Goal: Task Accomplishment & Management: Complete application form

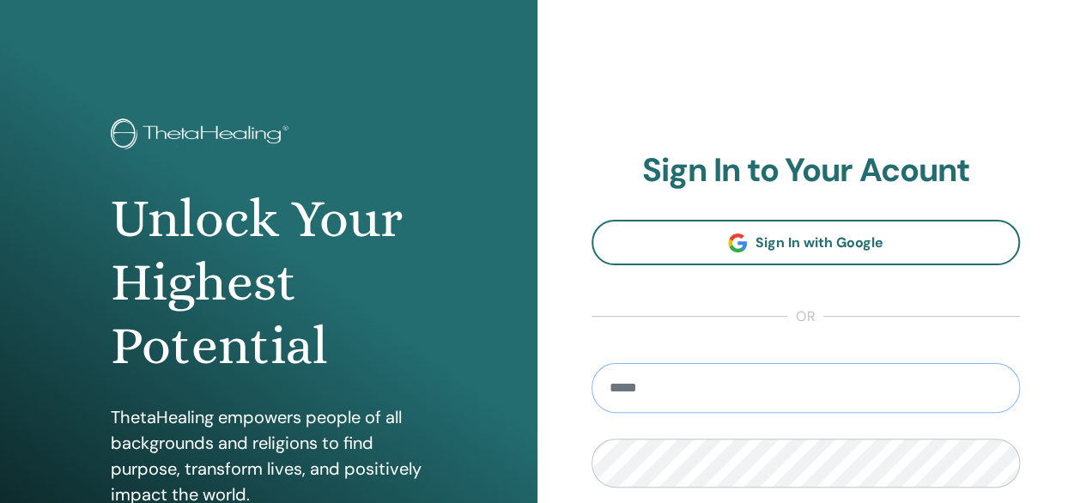
type input "**********"
click at [578, 68] on div "**********" at bounding box center [805, 412] width 537 height 824
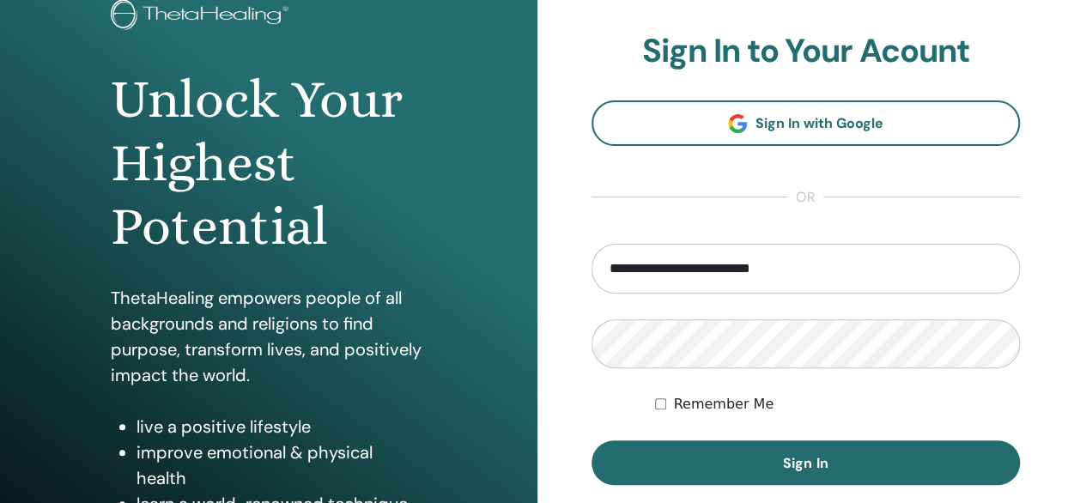
scroll to position [172, 0]
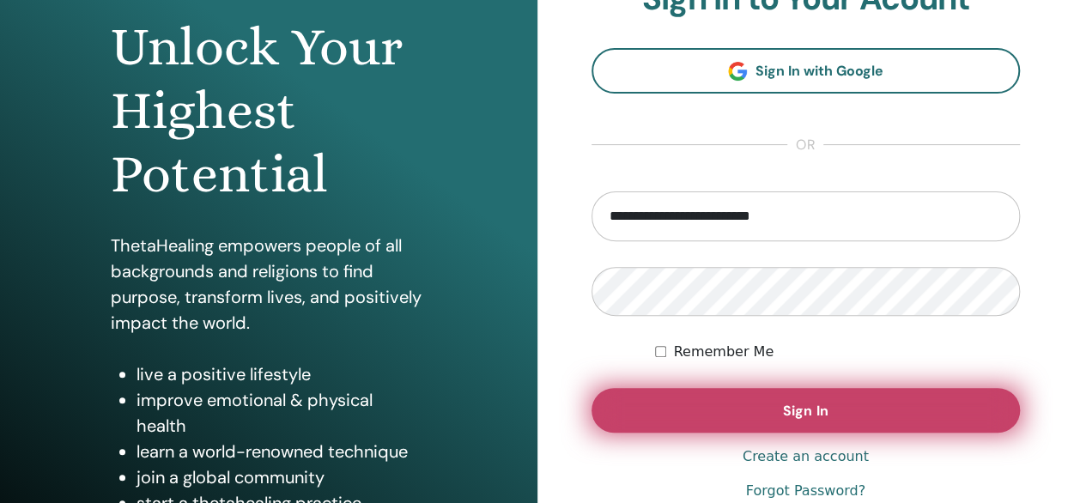
click at [750, 425] on button "Sign In" at bounding box center [806, 410] width 429 height 45
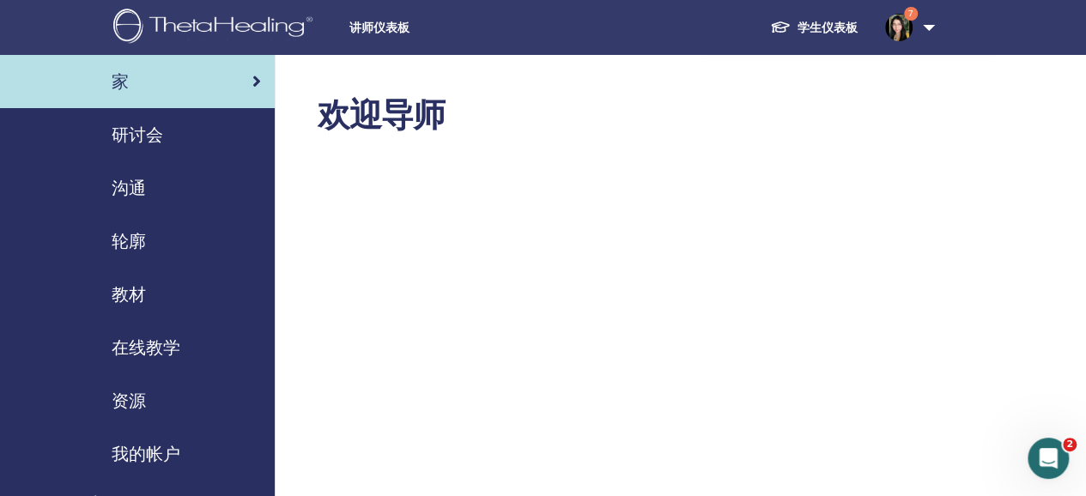
click at [134, 141] on span "研讨会" at bounding box center [138, 135] width 52 height 26
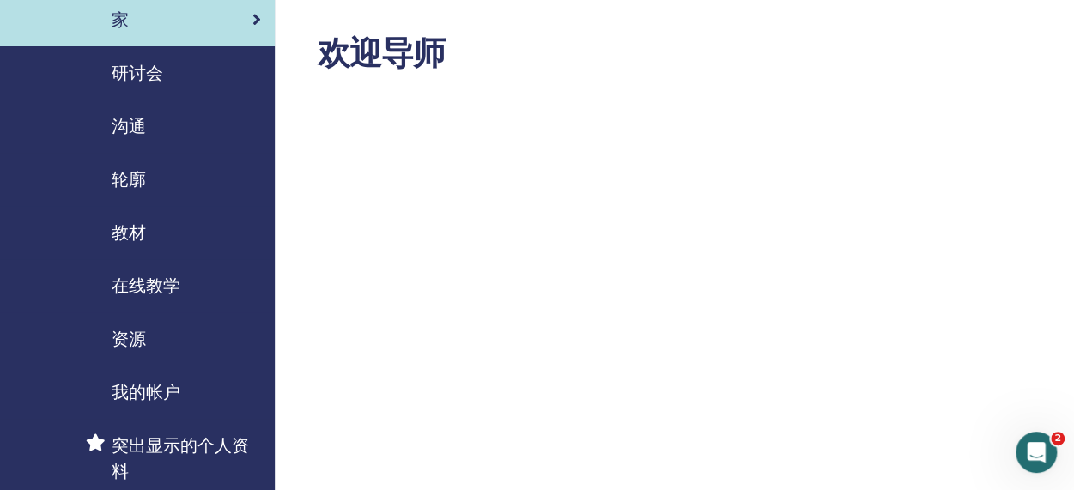
scroll to position [86, 0]
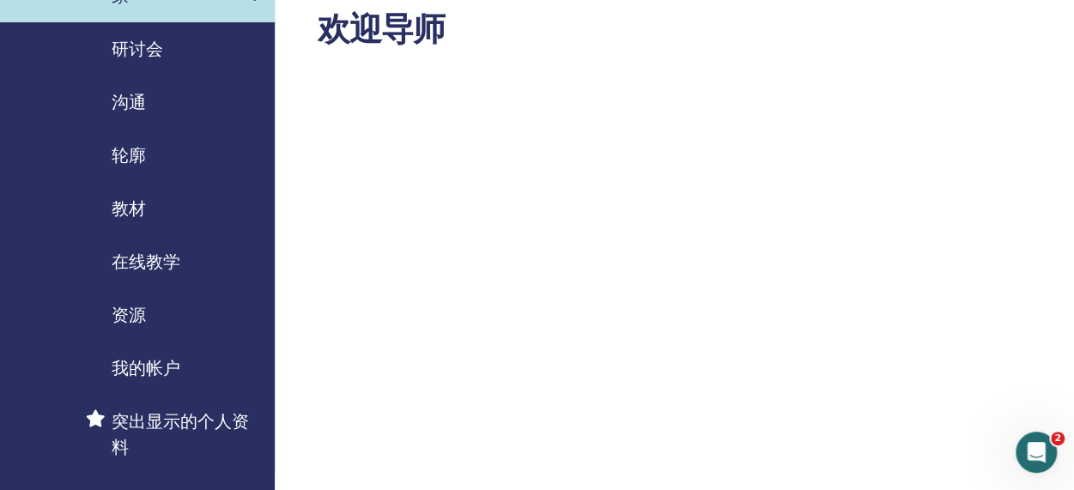
click at [134, 206] on span "教材" at bounding box center [129, 209] width 34 height 26
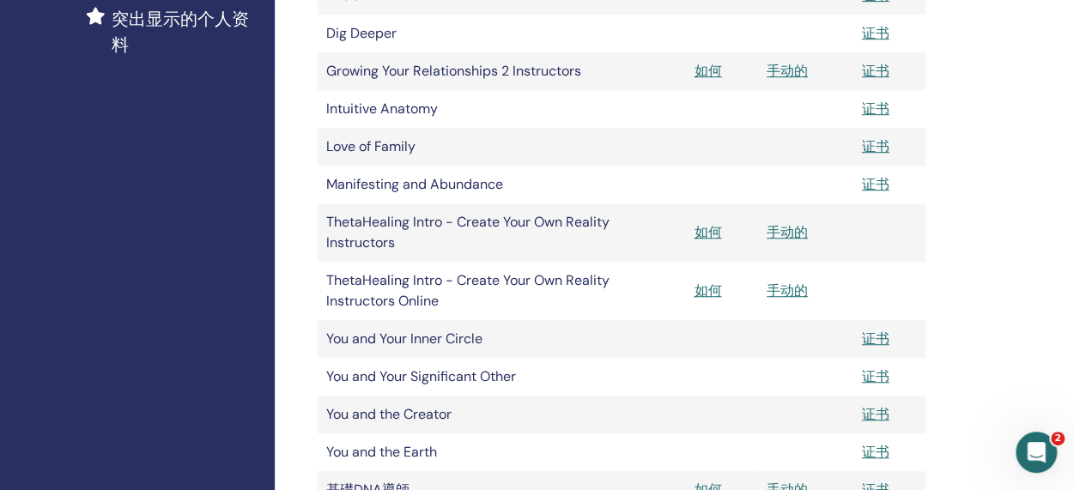
scroll to position [687, 0]
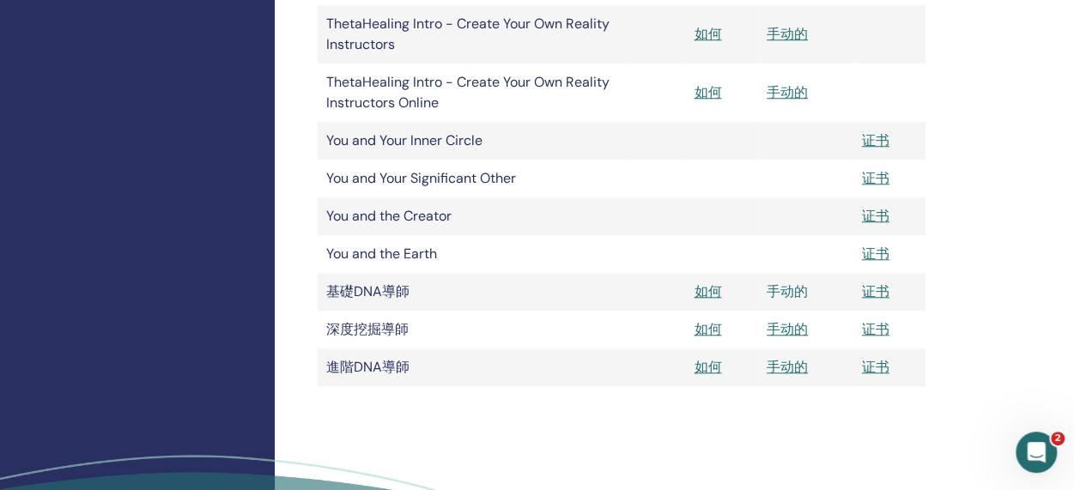
click at [781, 293] on link "手动的" at bounding box center [787, 291] width 41 height 18
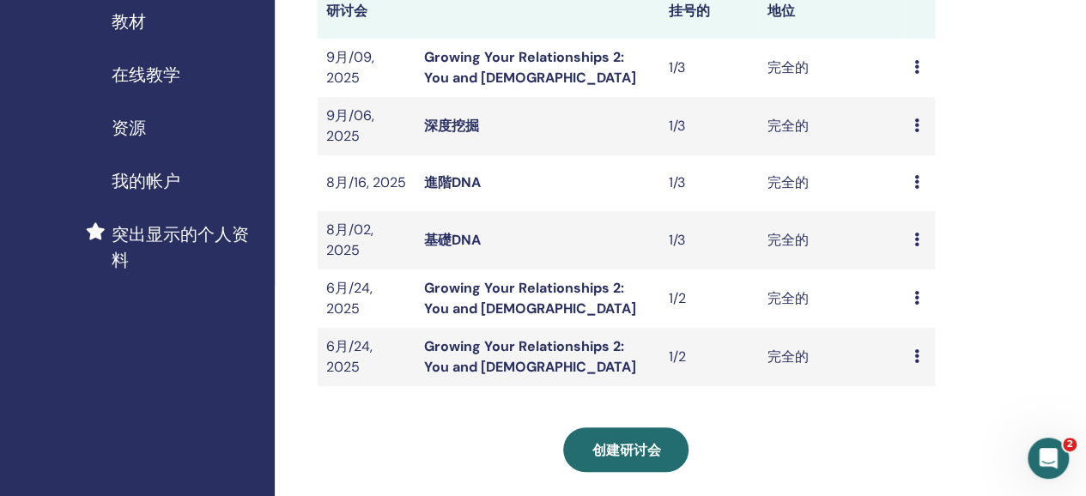
scroll to position [429, 0]
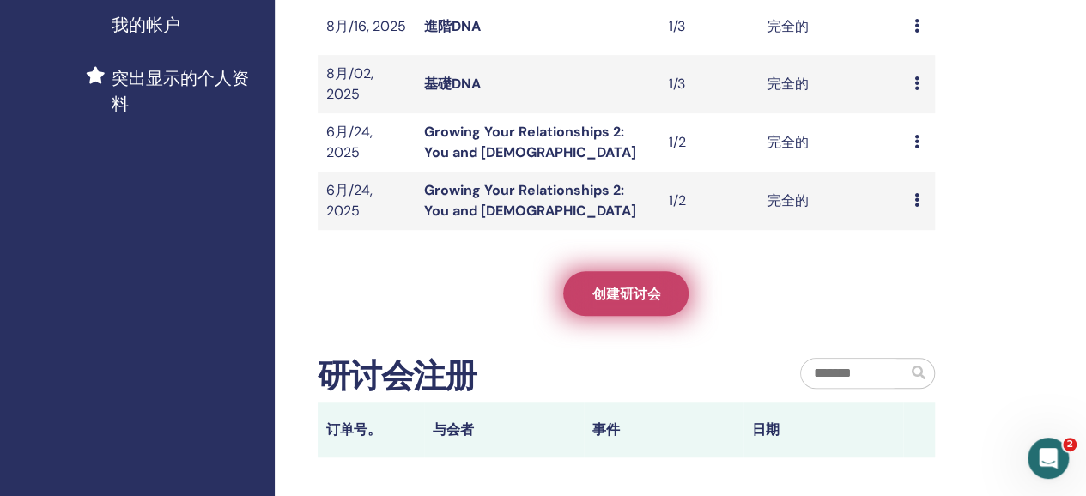
click at [636, 285] on span "创建研讨会" at bounding box center [626, 294] width 69 height 18
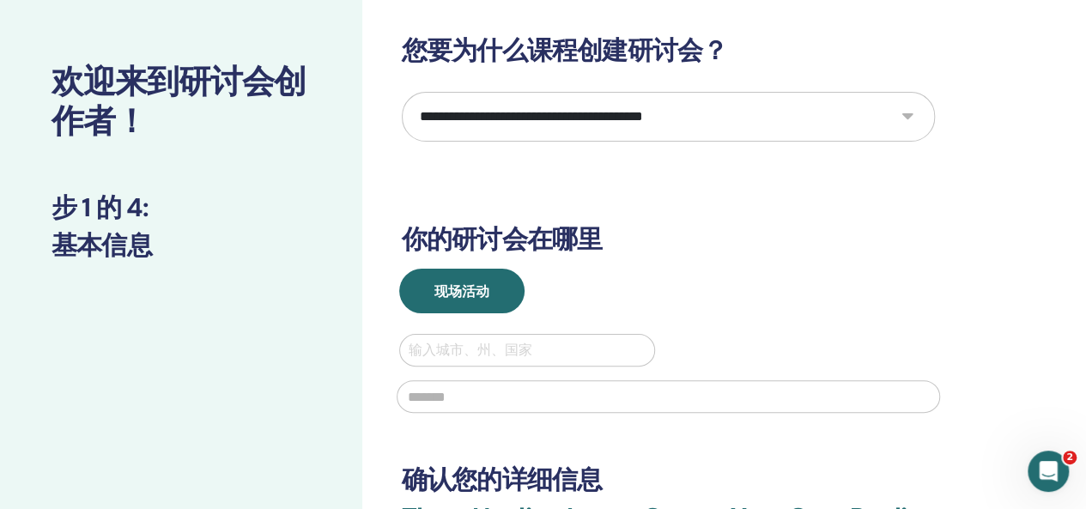
scroll to position [86, 0]
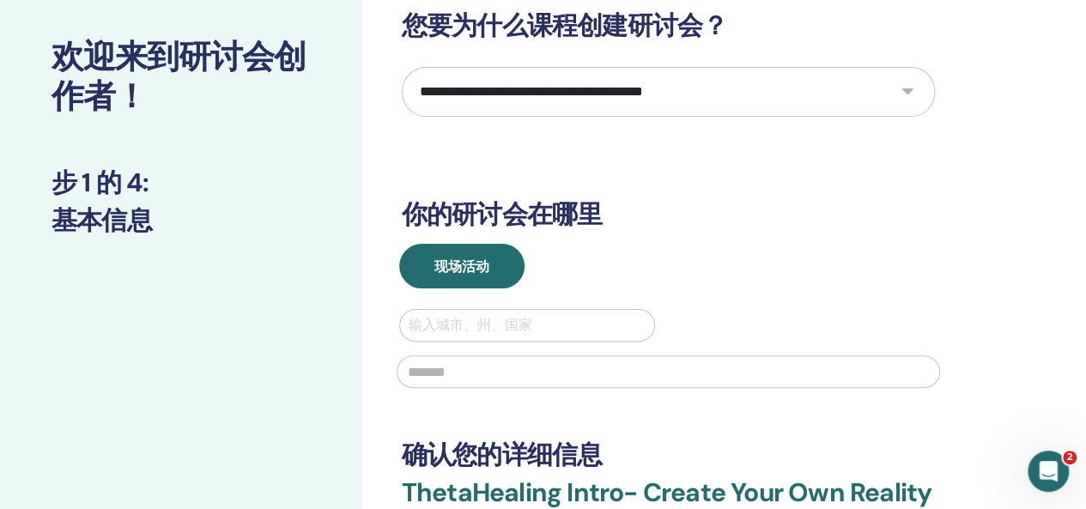
click at [531, 110] on select "**********" at bounding box center [668, 92] width 533 height 50
select select "*"
click at [402, 67] on select "**********" at bounding box center [668, 92] width 533 height 50
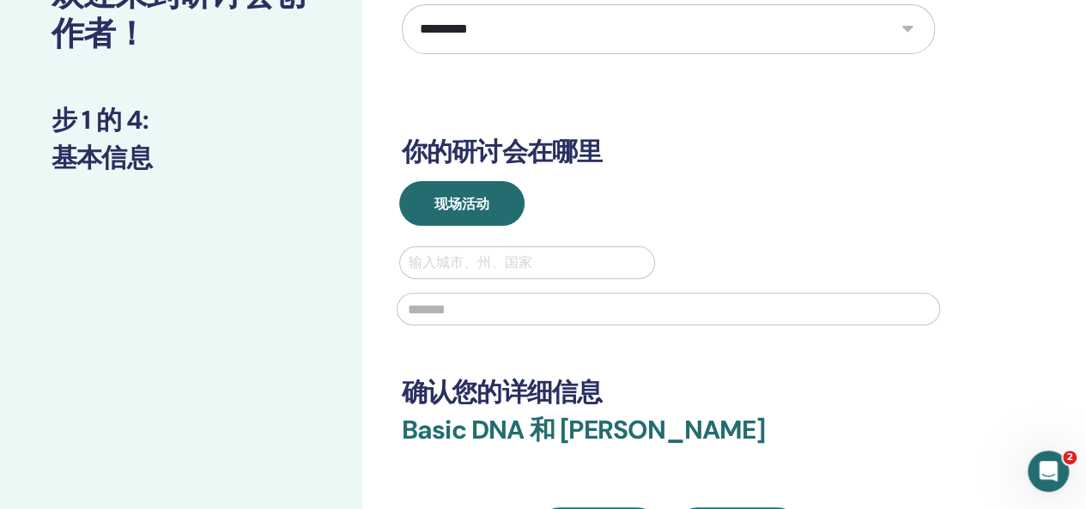
scroll to position [172, 0]
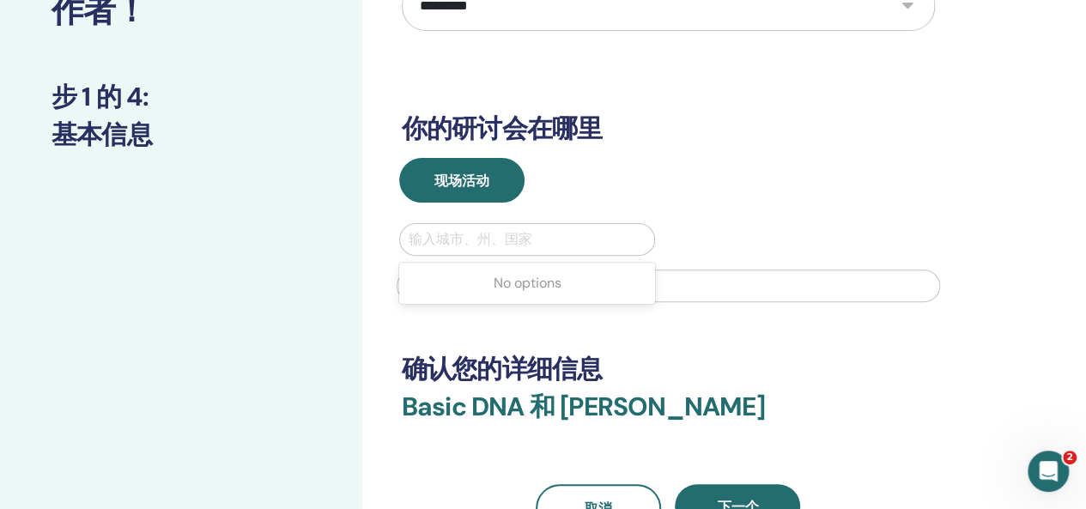
click at [456, 231] on div at bounding box center [528, 240] width 238 height 24
type input "****"
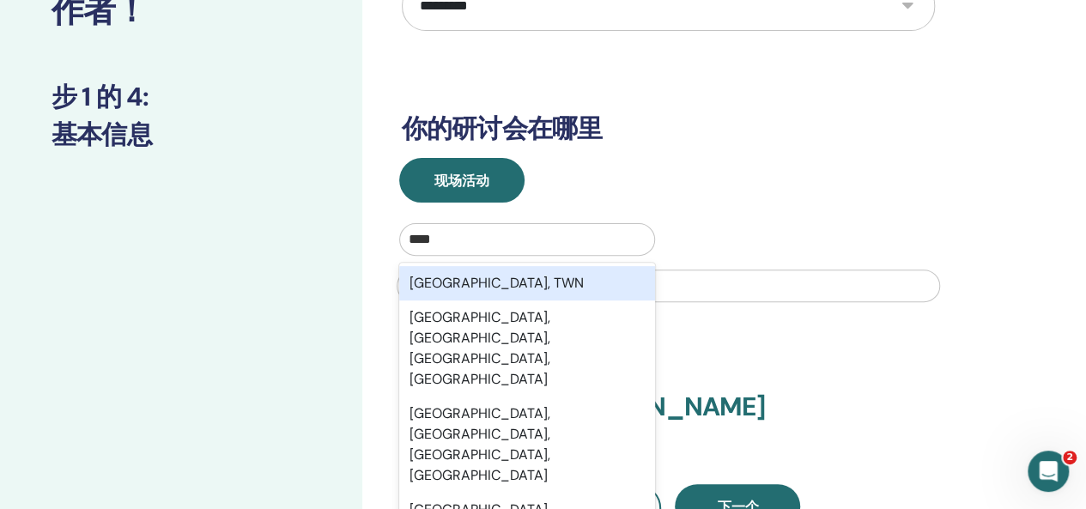
click at [483, 275] on div "Taichung City, TWN" at bounding box center [527, 283] width 257 height 34
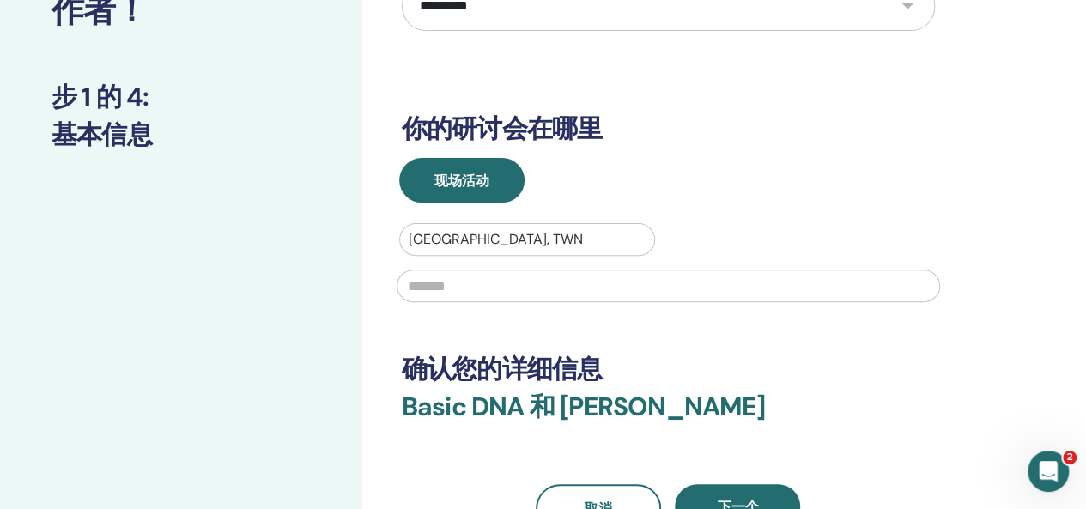
click at [486, 300] on input "text" at bounding box center [669, 286] width 544 height 33
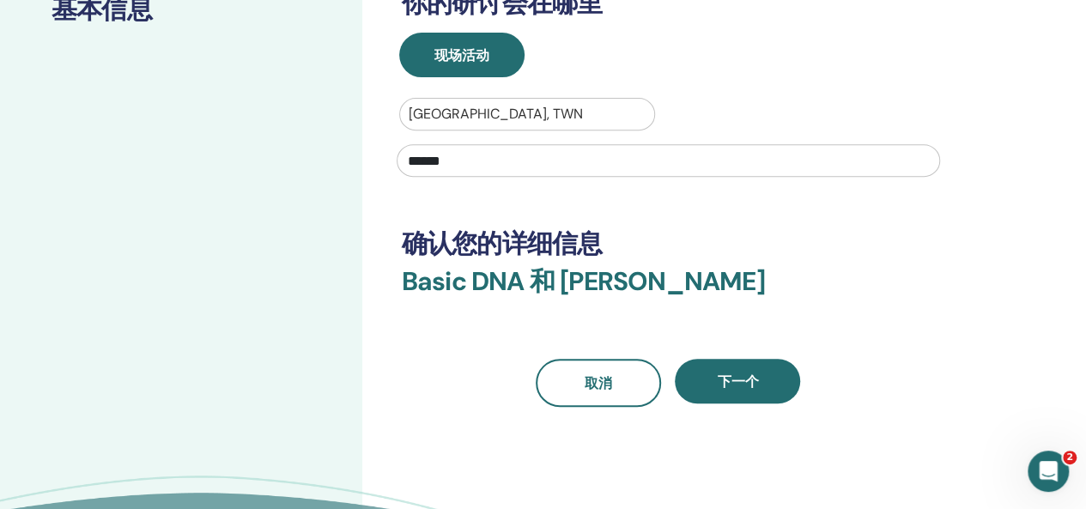
scroll to position [429, 0]
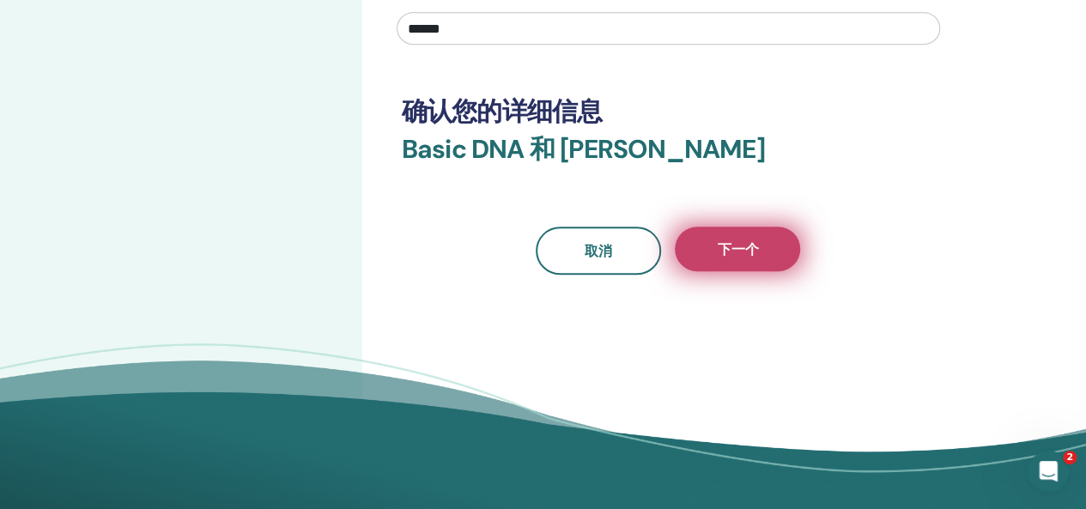
type input "******"
click at [726, 259] on button "下一个" at bounding box center [737, 249] width 125 height 45
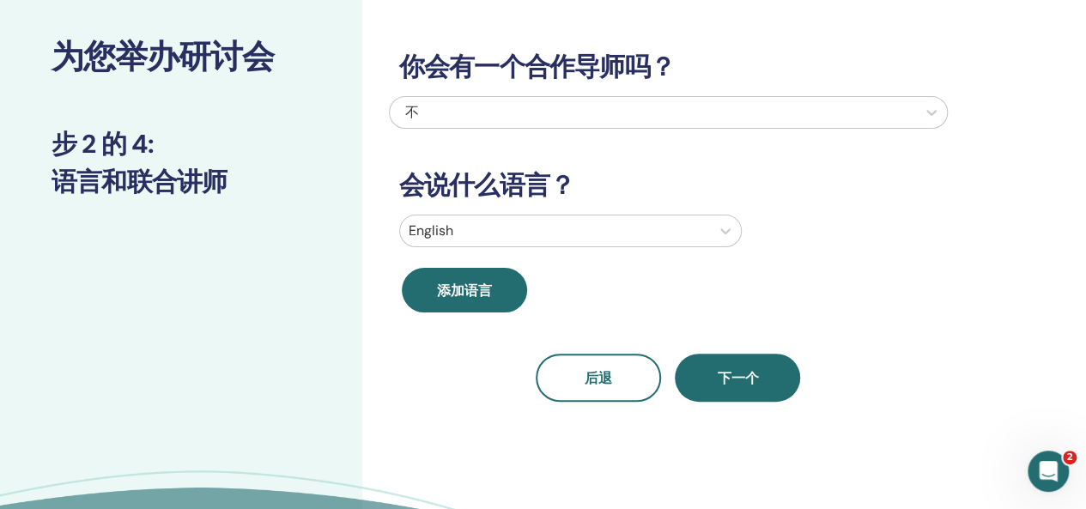
click at [548, 228] on div at bounding box center [555, 231] width 293 height 24
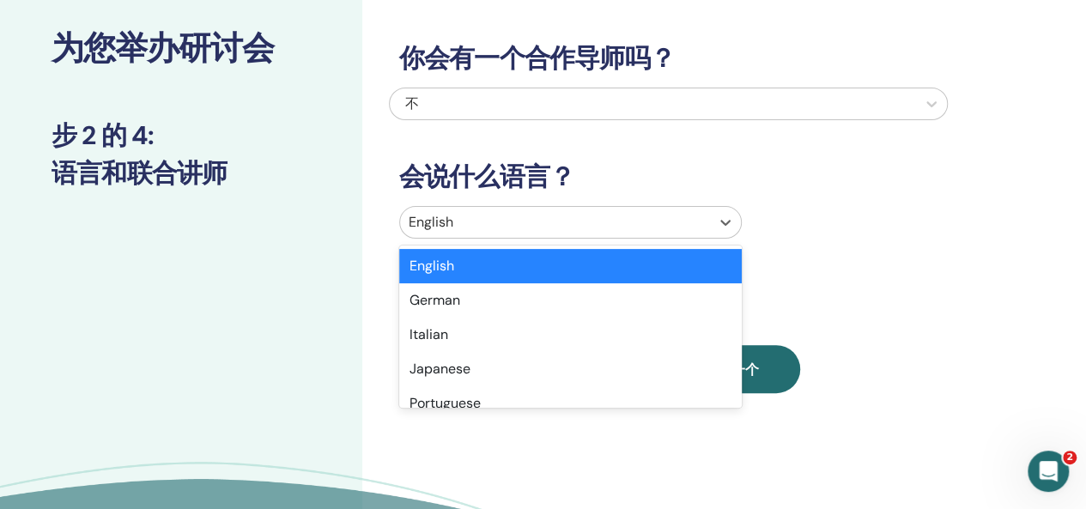
scroll to position [95, 0]
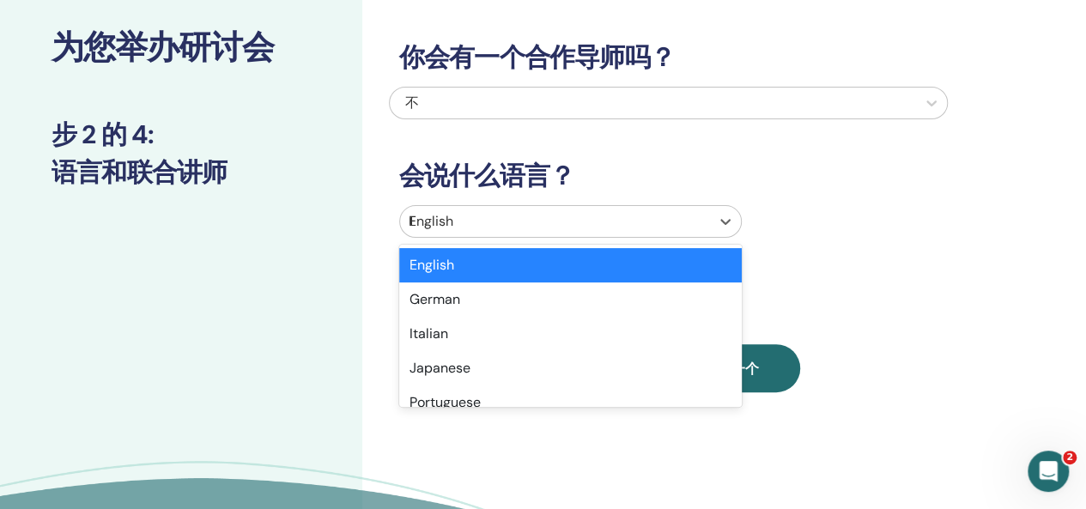
type input "**"
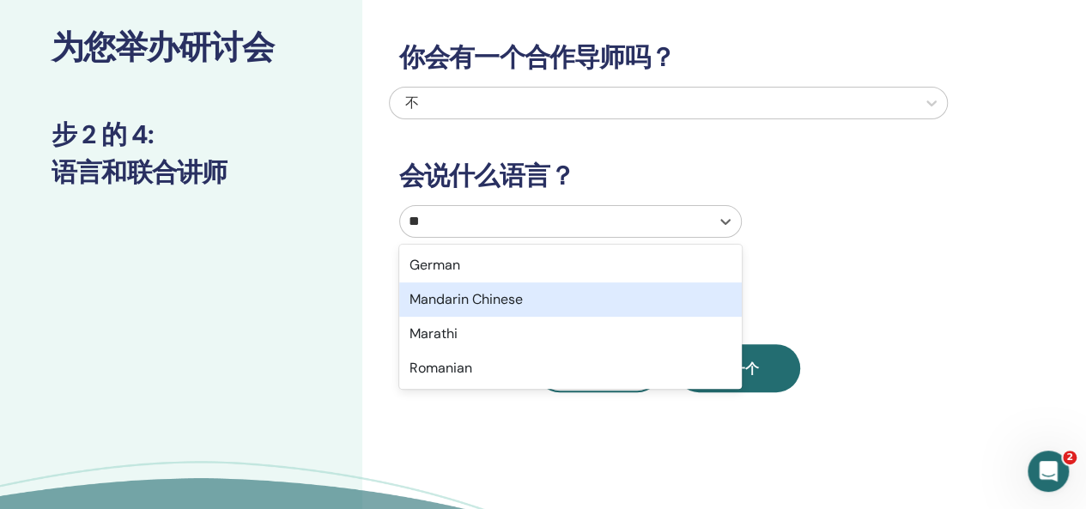
click at [467, 301] on div "Mandarin Chinese" at bounding box center [570, 299] width 343 height 34
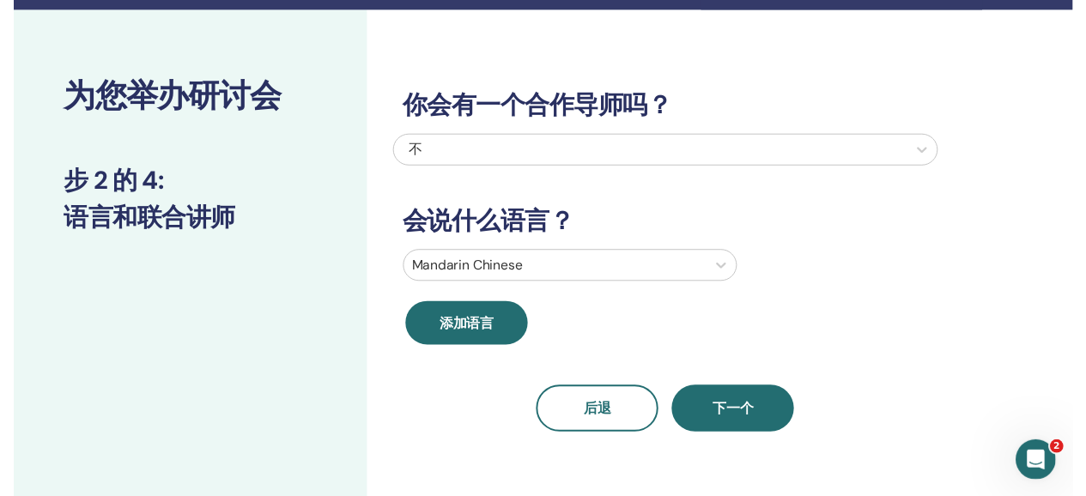
scroll to position [0, 0]
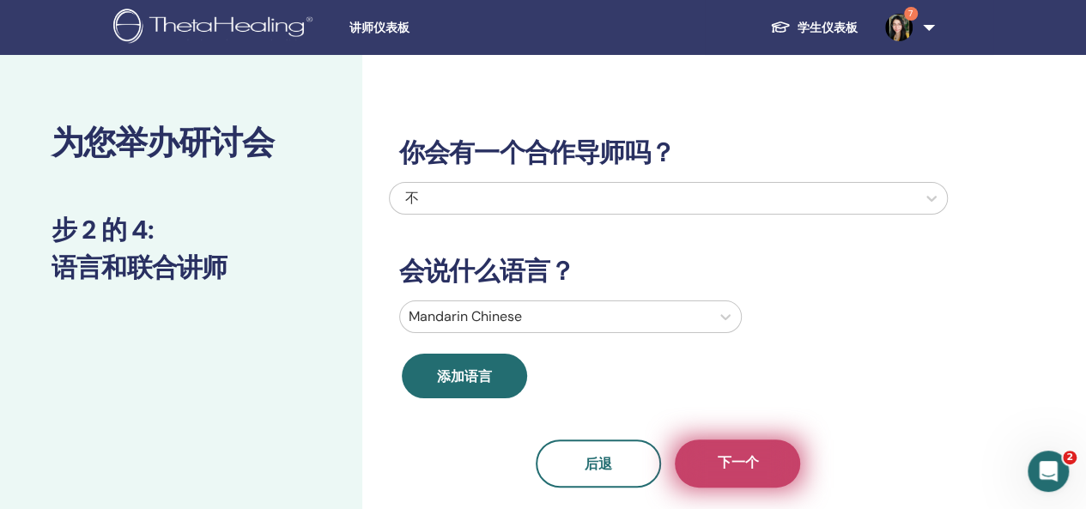
click at [729, 466] on span "下一个" at bounding box center [737, 463] width 41 height 21
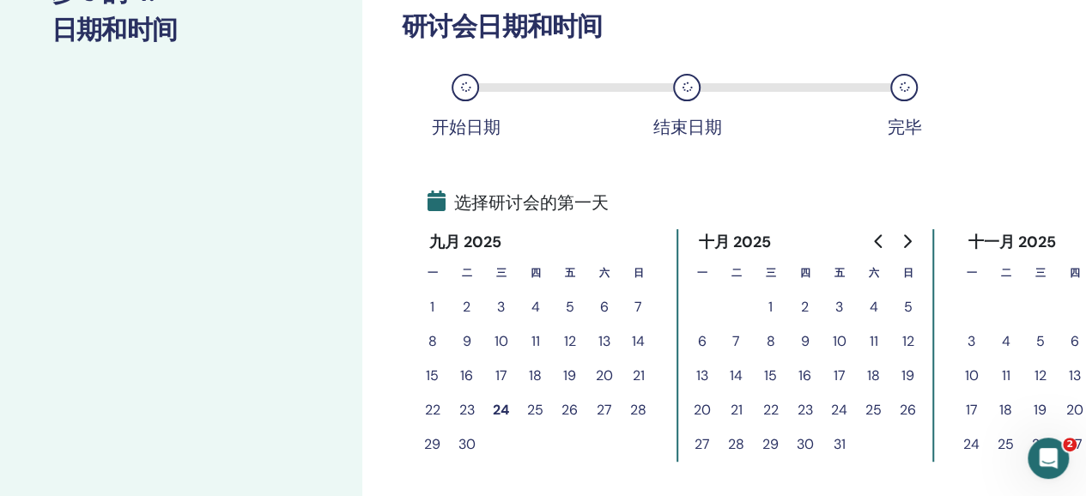
scroll to position [258, 0]
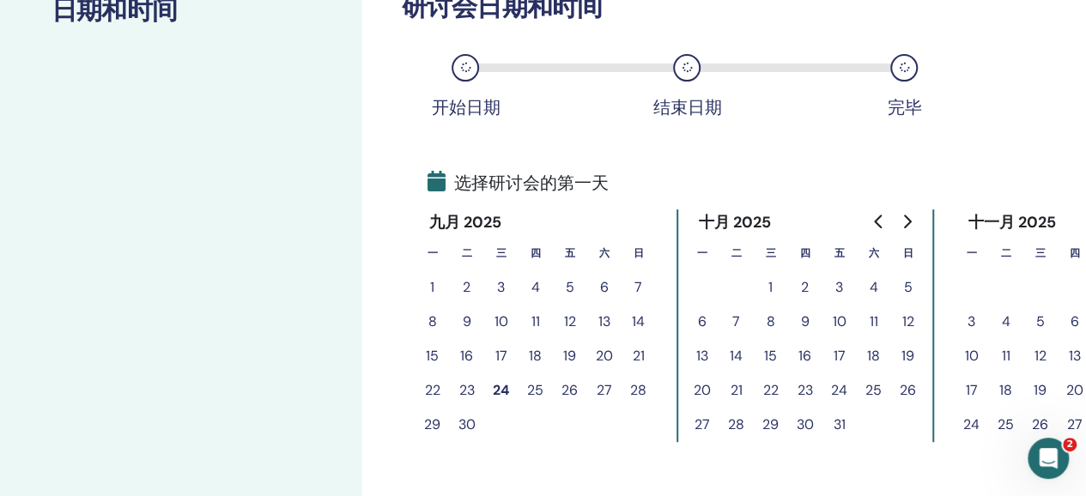
click at [427, 425] on button "29" at bounding box center [433, 425] width 34 height 34
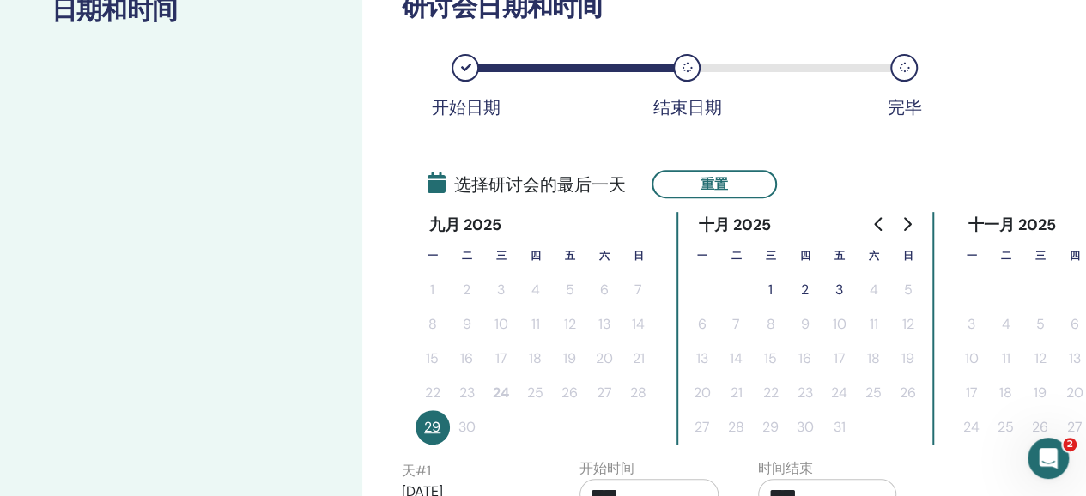
click at [428, 430] on button "29" at bounding box center [433, 427] width 34 height 34
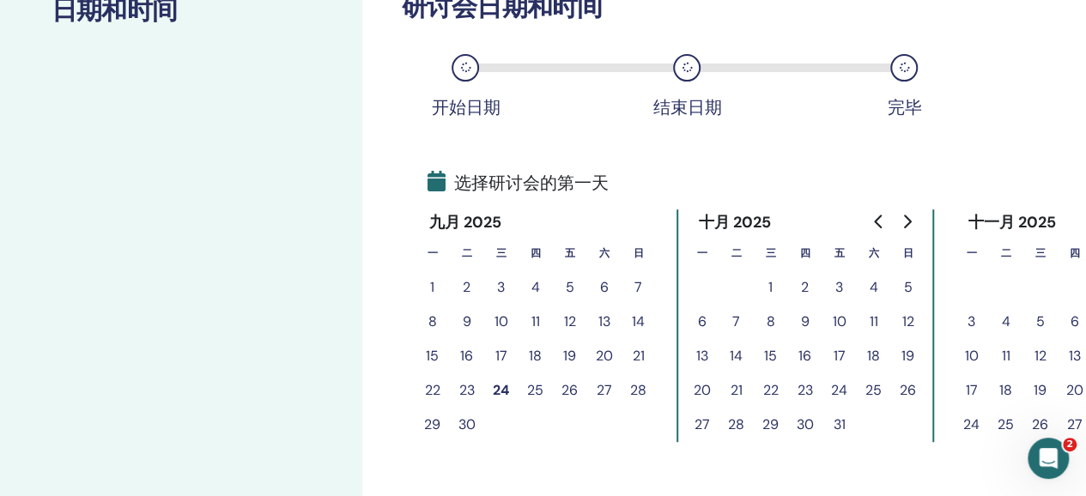
click at [467, 428] on button "30" at bounding box center [467, 425] width 34 height 34
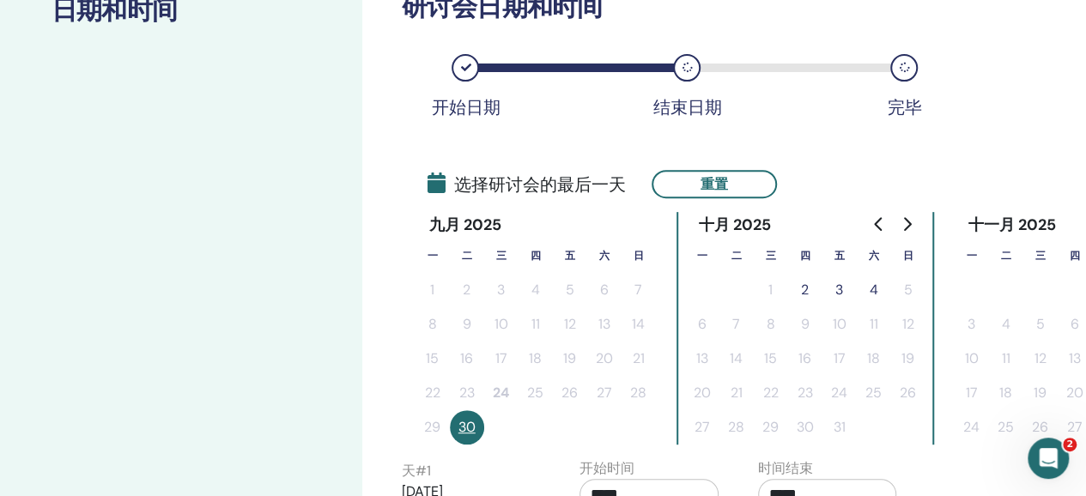
click at [871, 286] on button "4" at bounding box center [874, 290] width 34 height 34
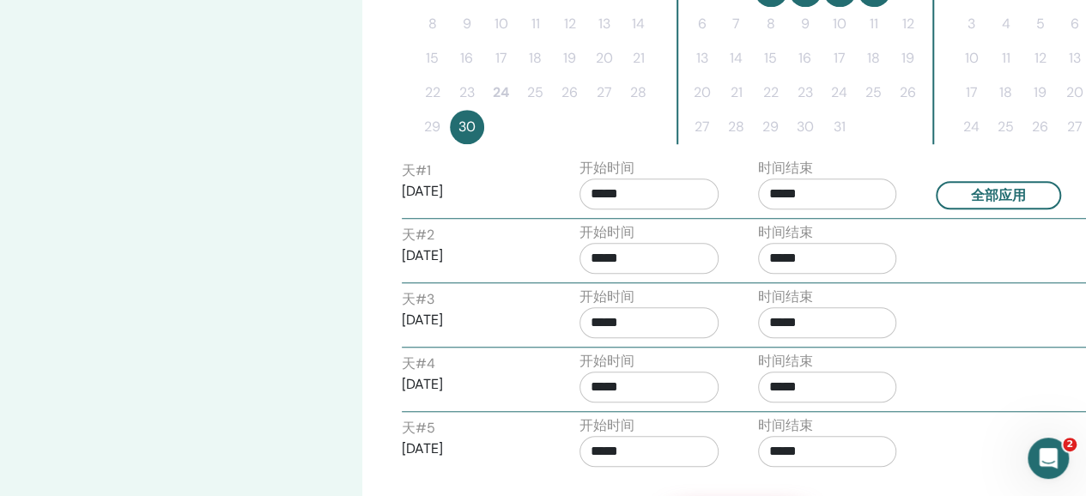
scroll to position [343, 0]
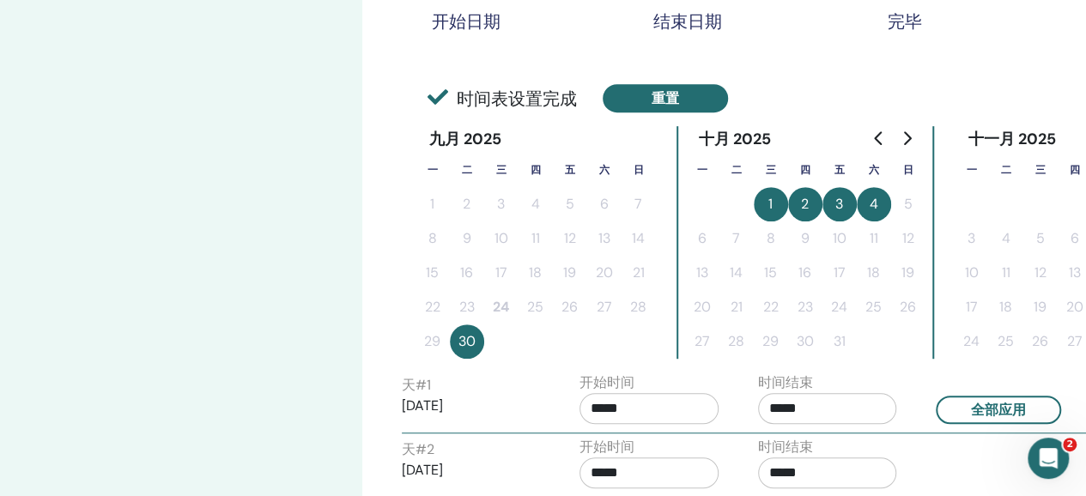
click at [659, 100] on button "重置" at bounding box center [665, 98] width 125 height 28
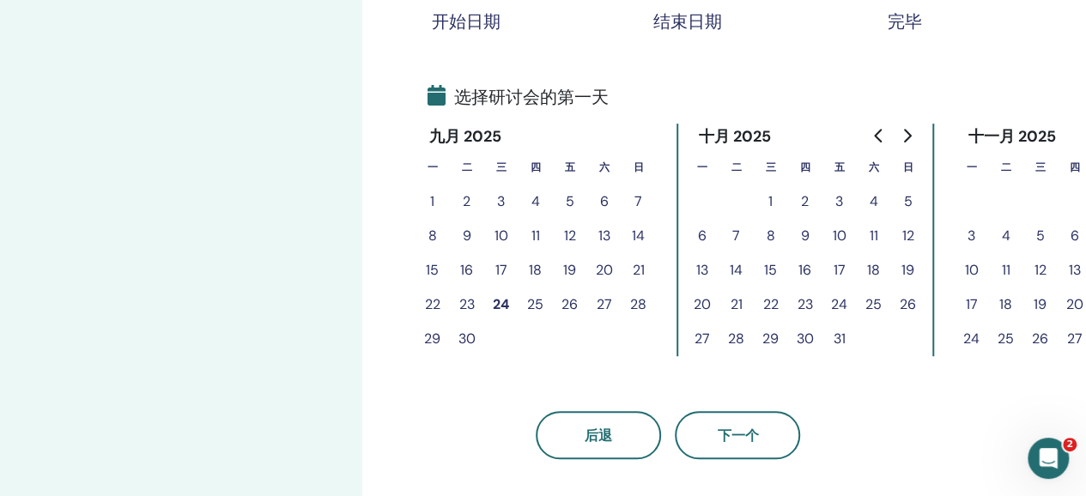
click at [462, 331] on button "30" at bounding box center [467, 339] width 34 height 34
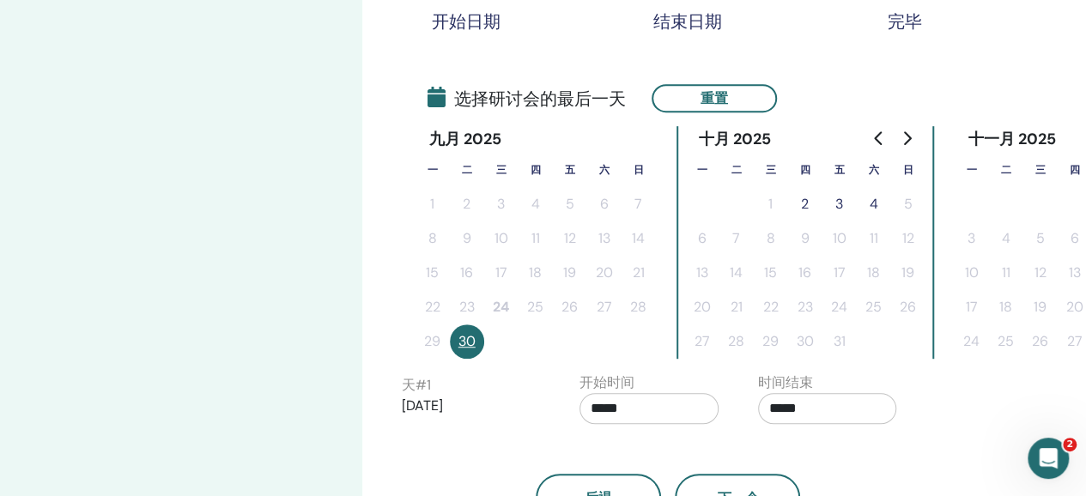
click at [844, 203] on button "3" at bounding box center [840, 204] width 34 height 34
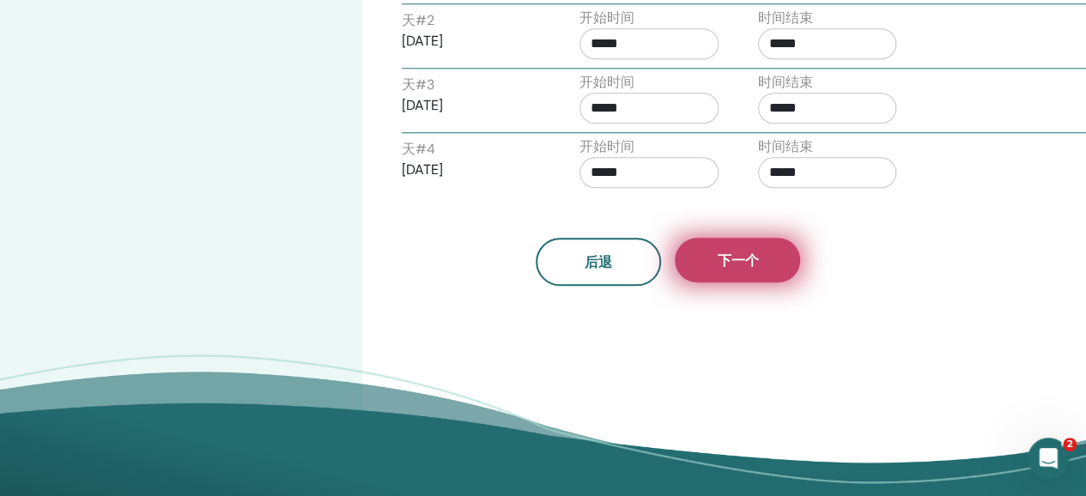
click at [759, 262] on button "下一个" at bounding box center [737, 260] width 125 height 45
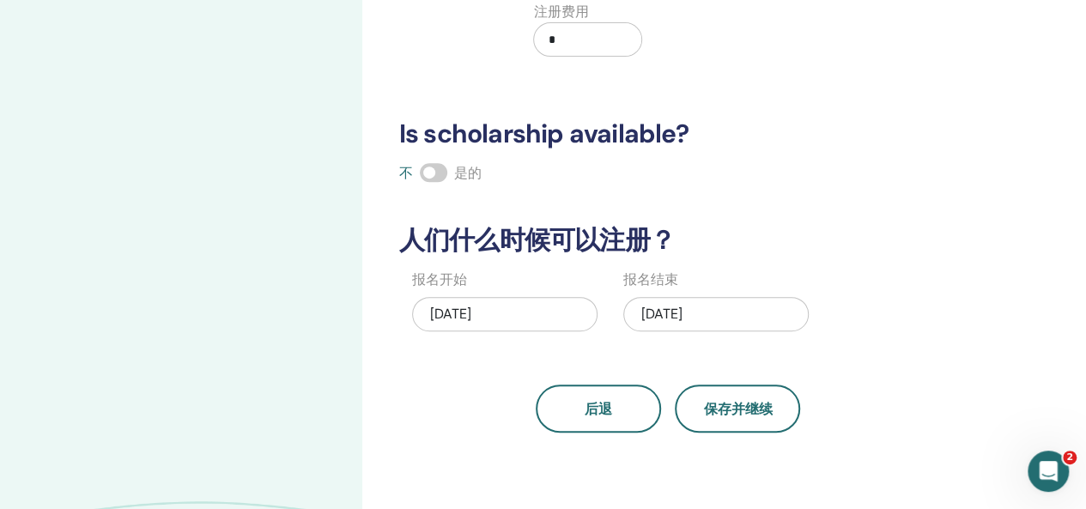
scroll to position [258, 0]
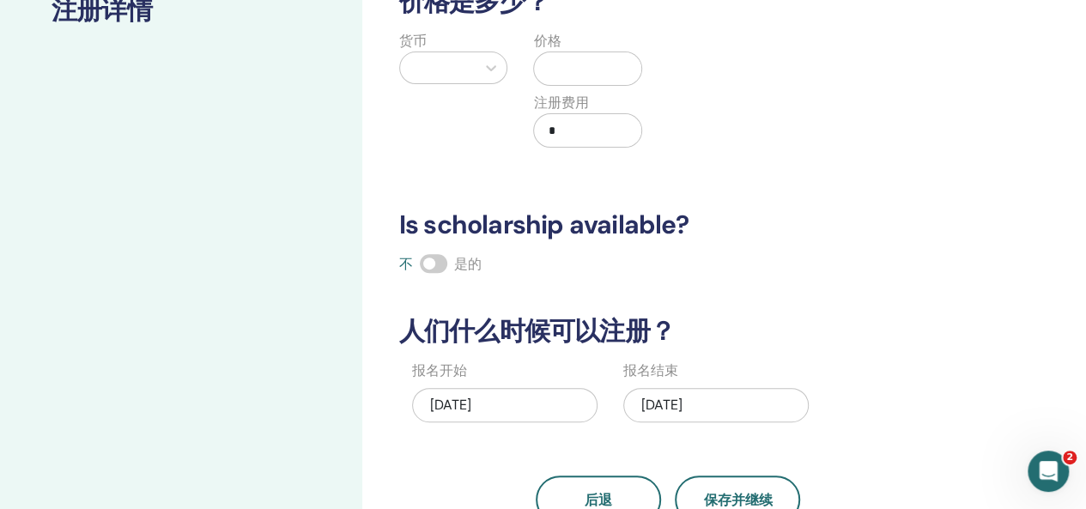
click at [426, 266] on span at bounding box center [433, 263] width 27 height 19
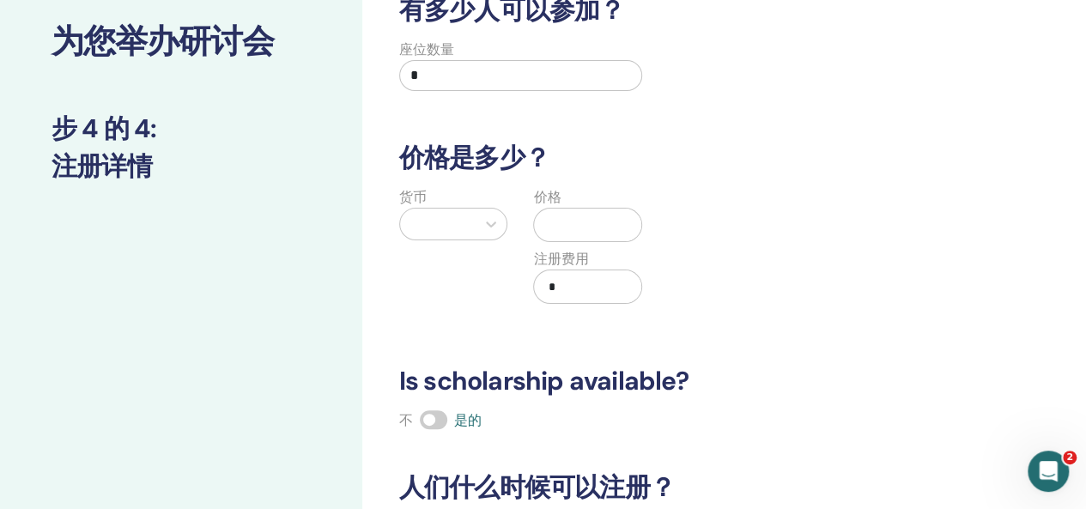
scroll to position [0, 0]
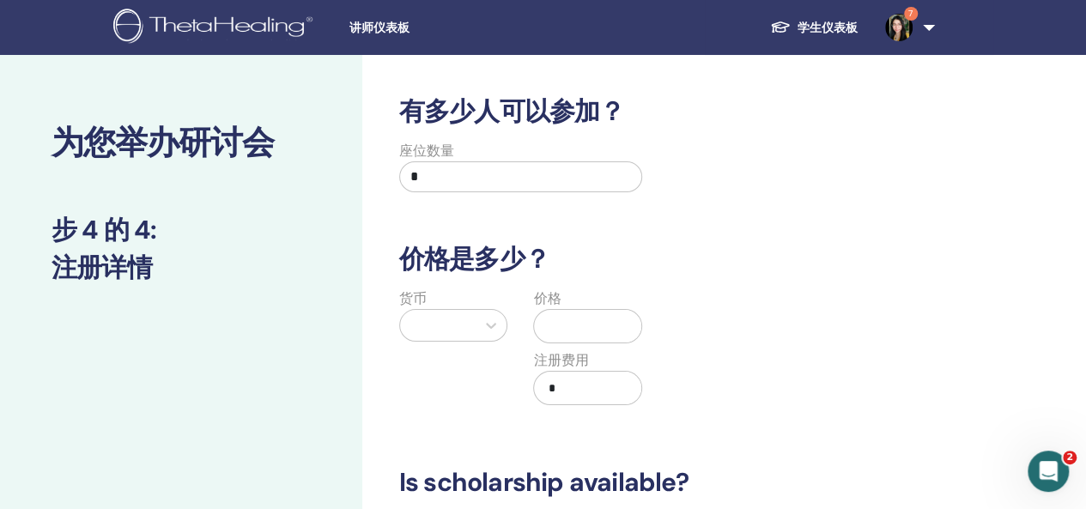
click at [483, 187] on input "*" at bounding box center [521, 176] width 244 height 31
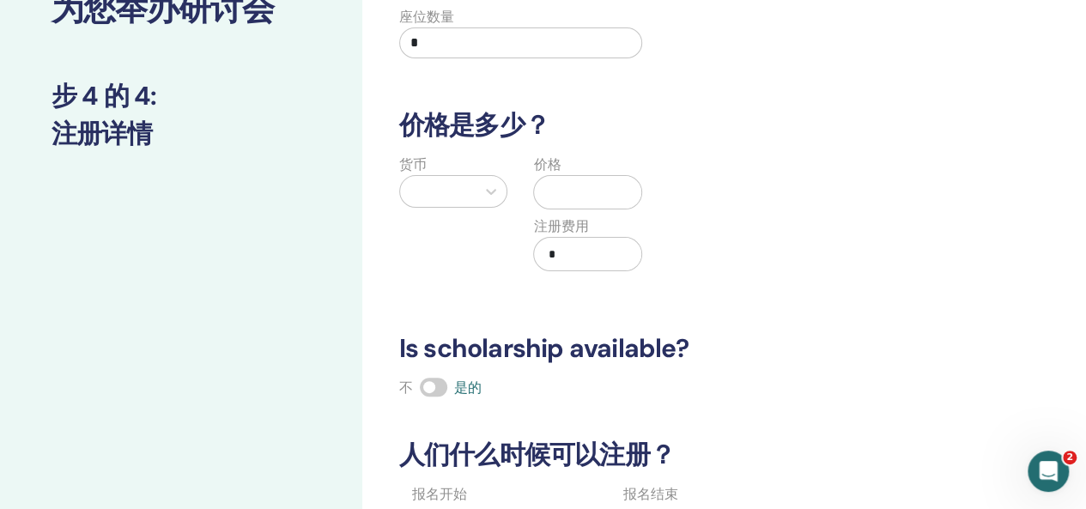
scroll to position [258, 0]
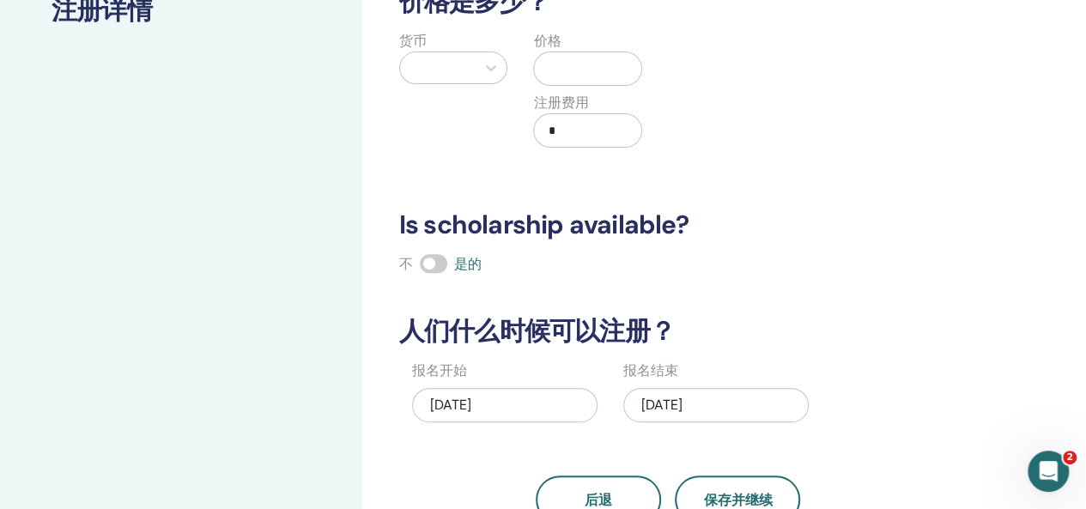
type input "*"
click at [456, 64] on div at bounding box center [438, 68] width 59 height 24
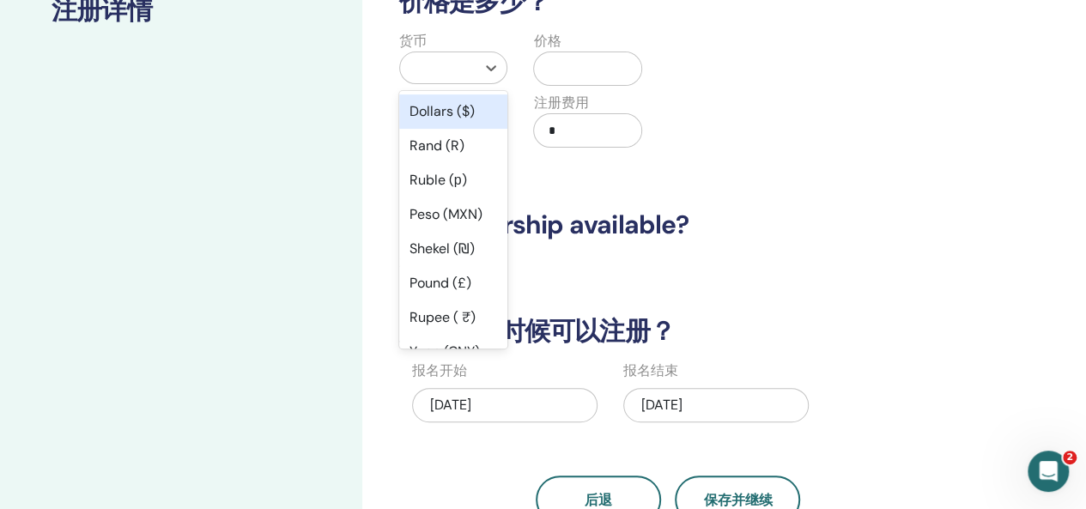
click at [452, 112] on div "Dollars ($)" at bounding box center [453, 111] width 109 height 34
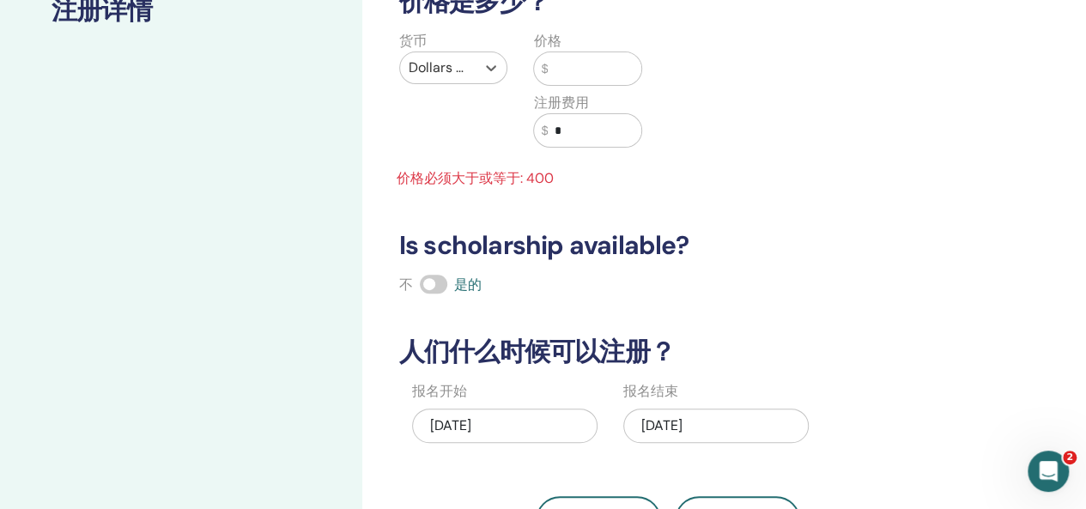
click at [584, 81] on input "text" at bounding box center [595, 68] width 94 height 33
type input "*"
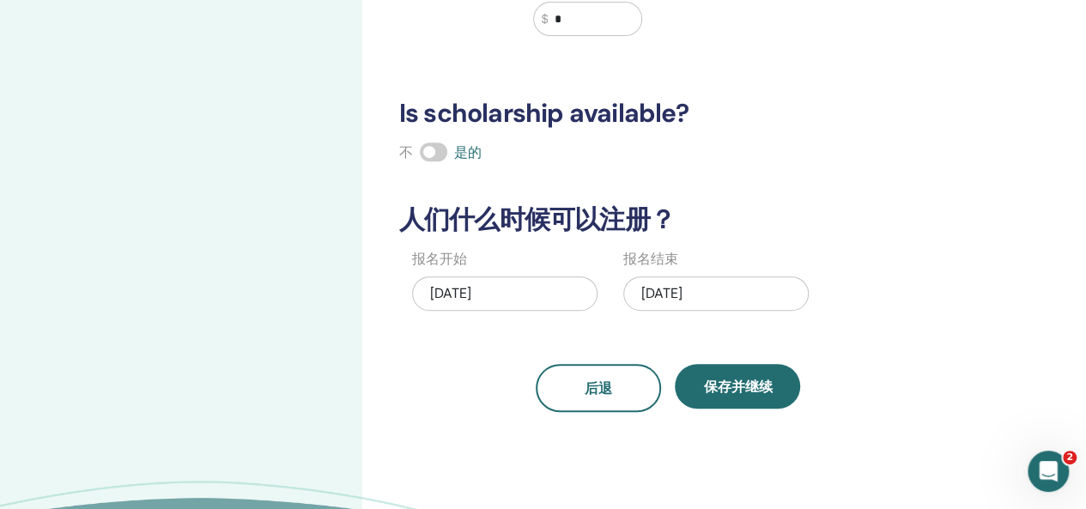
scroll to position [429, 0]
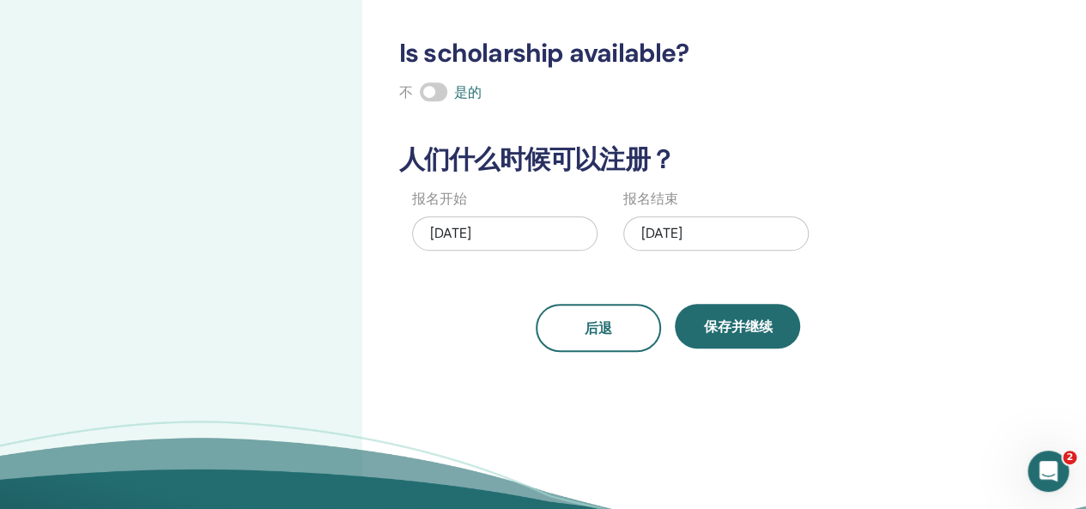
type input "***"
click at [522, 218] on div "09/24/2025" at bounding box center [504, 233] width 185 height 34
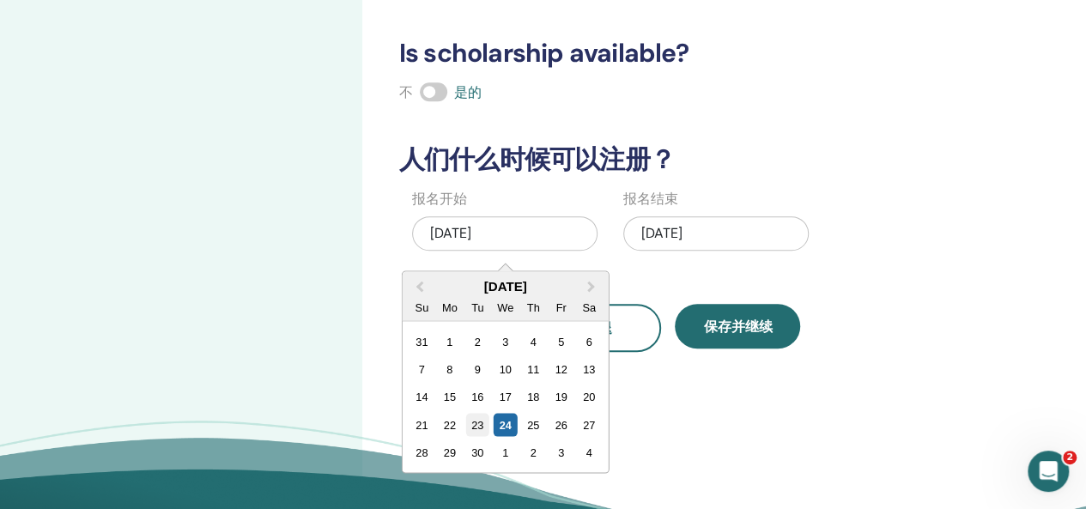
click at [479, 416] on div "23" at bounding box center [476, 424] width 23 height 23
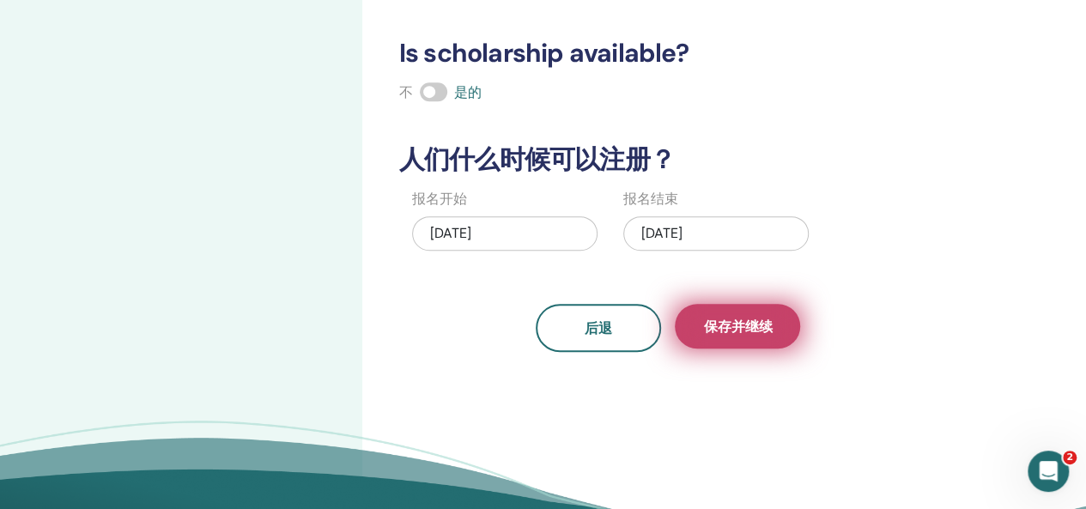
click at [738, 328] on span "保存并继续" at bounding box center [737, 327] width 69 height 18
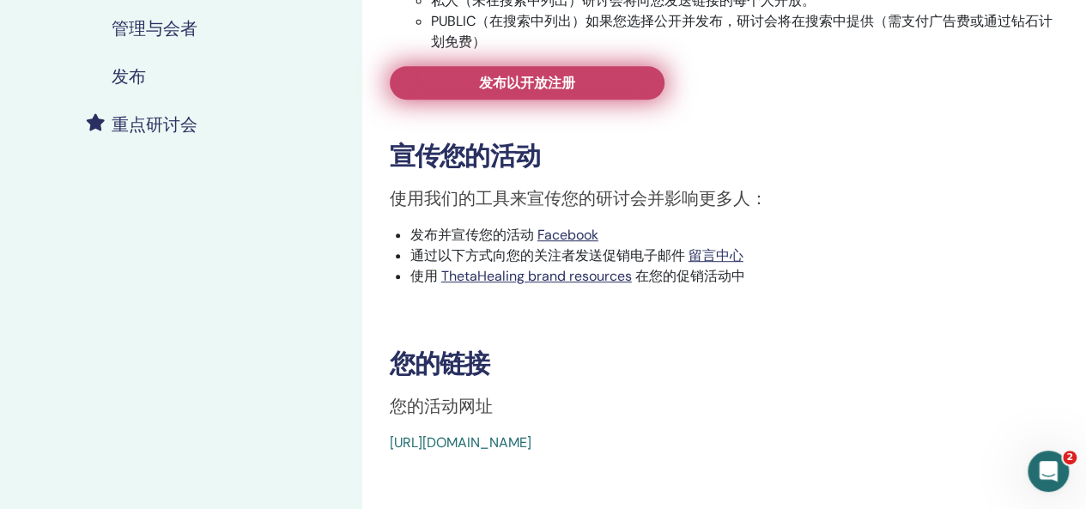
scroll to position [429, 0]
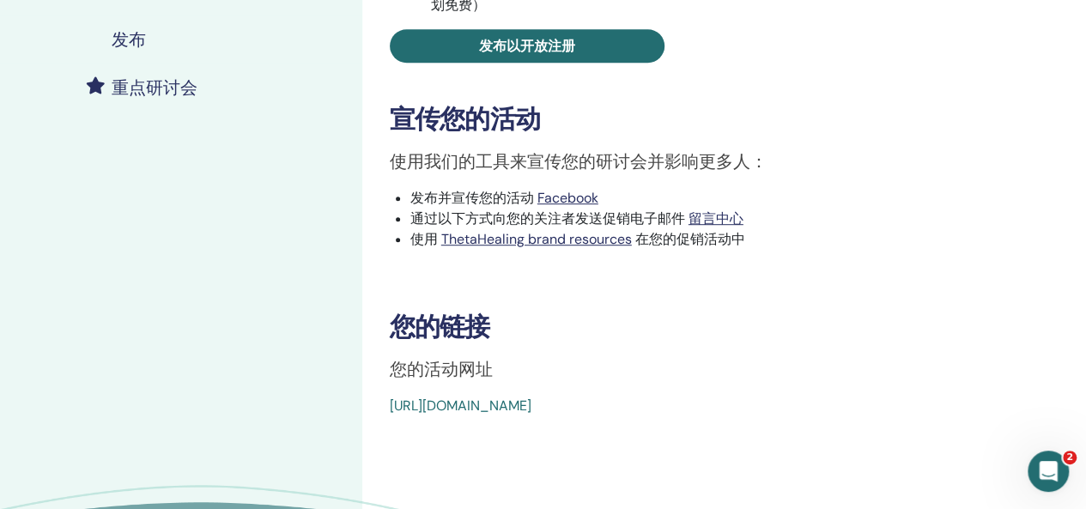
click at [507, 402] on link "[URL][DOMAIN_NAME]" at bounding box center [461, 406] width 142 height 18
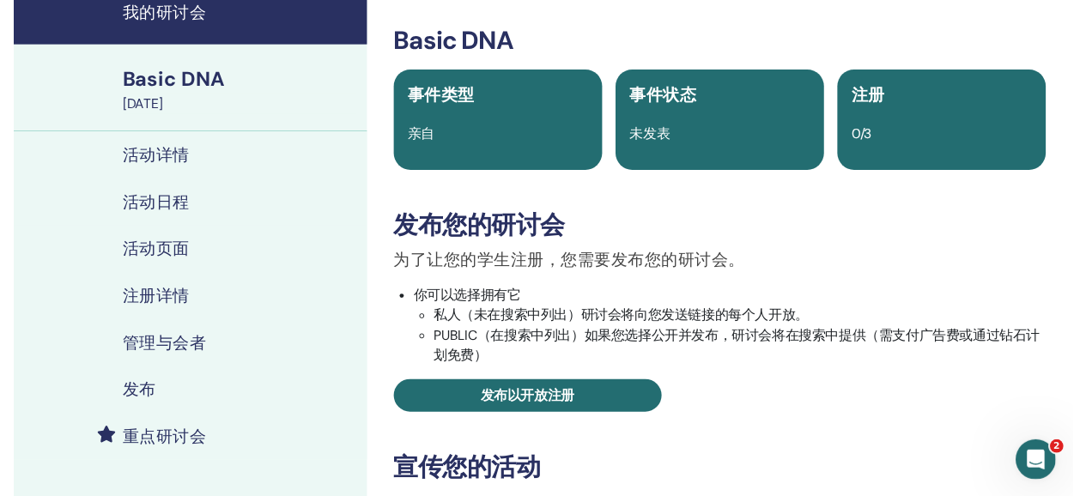
scroll to position [68, 0]
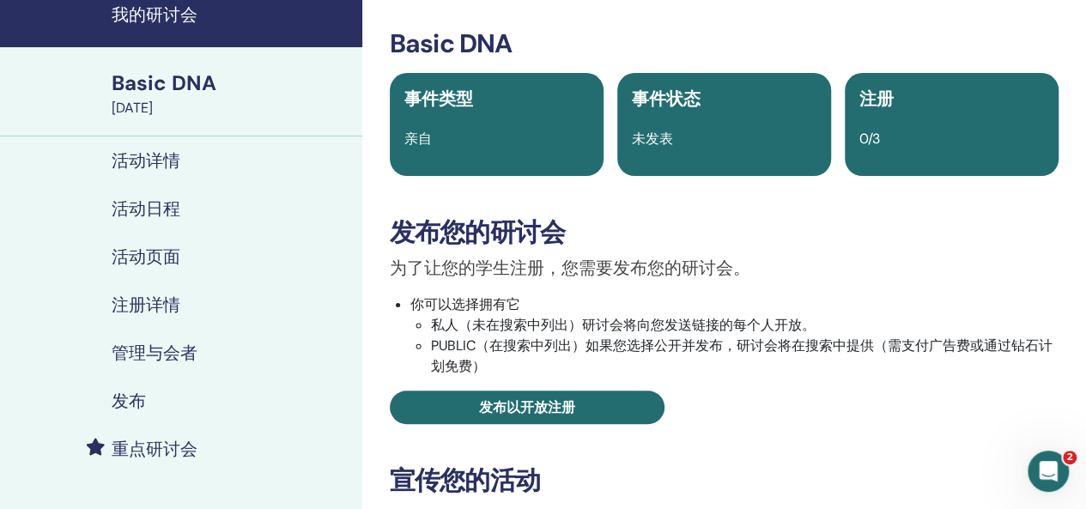
click at [146, 207] on h4 "活动日程" at bounding box center [146, 208] width 69 height 21
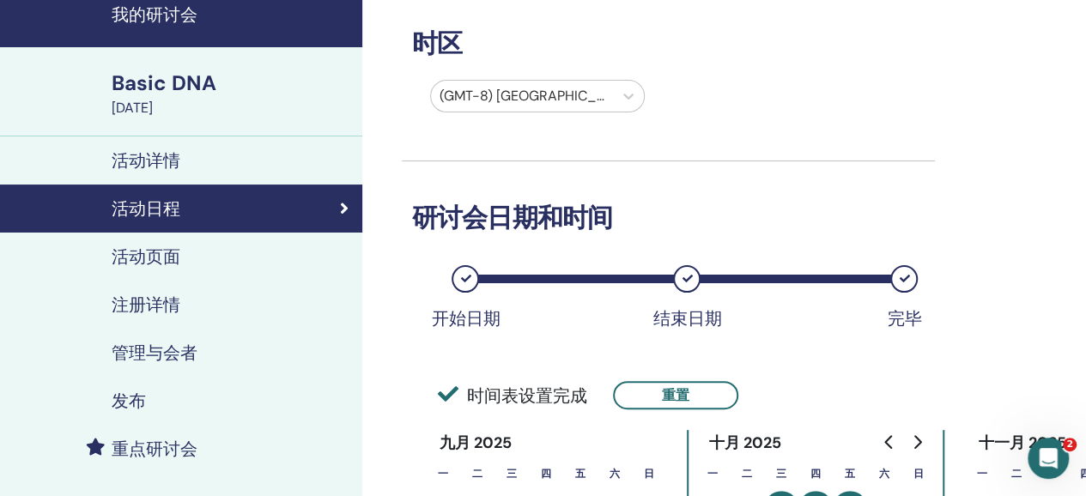
click at [485, 106] on div at bounding box center [523, 96] width 166 height 24
click at [177, 83] on div "Basic DNA" at bounding box center [232, 83] width 240 height 29
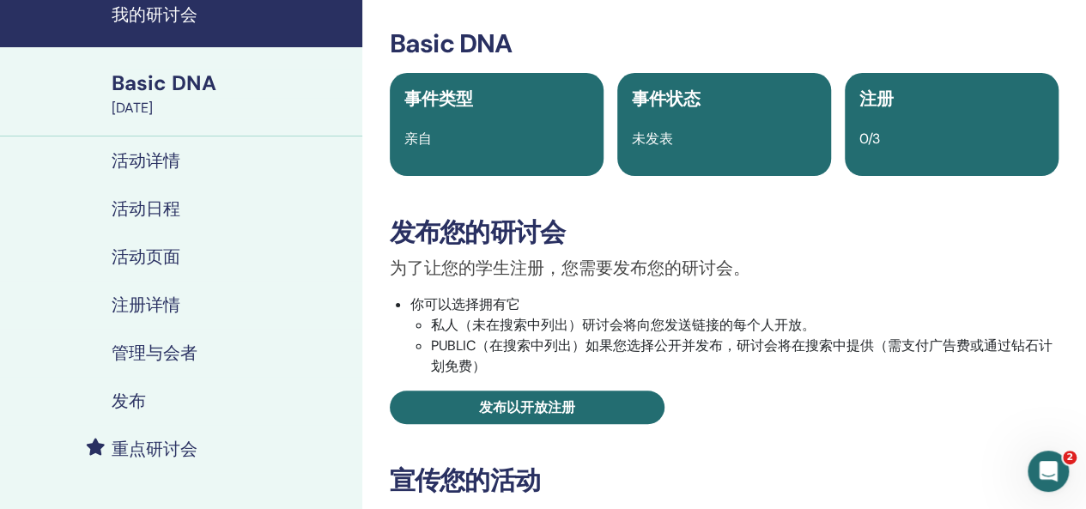
click at [128, 446] on h4 "重点研讨会" at bounding box center [155, 449] width 86 height 21
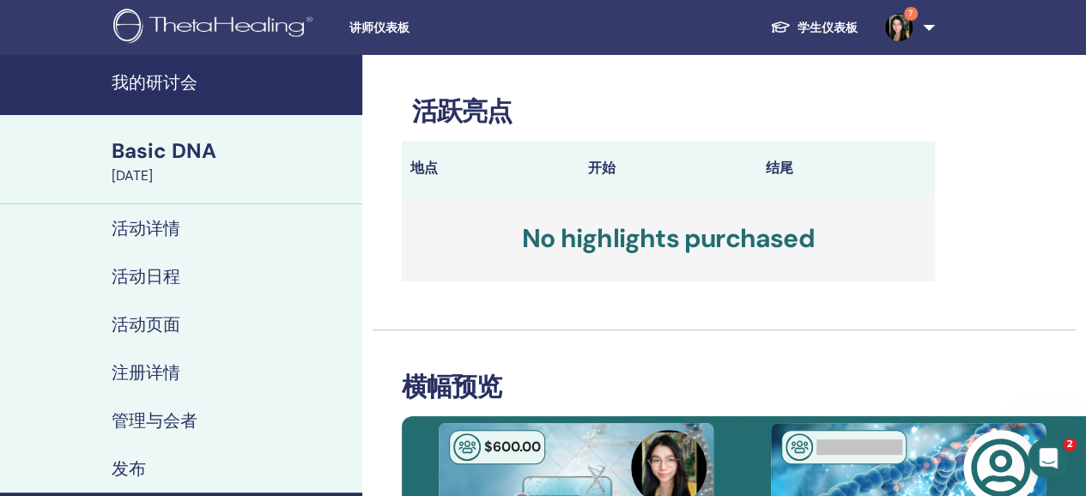
click at [156, 161] on div "Basic DNA" at bounding box center [232, 151] width 240 height 29
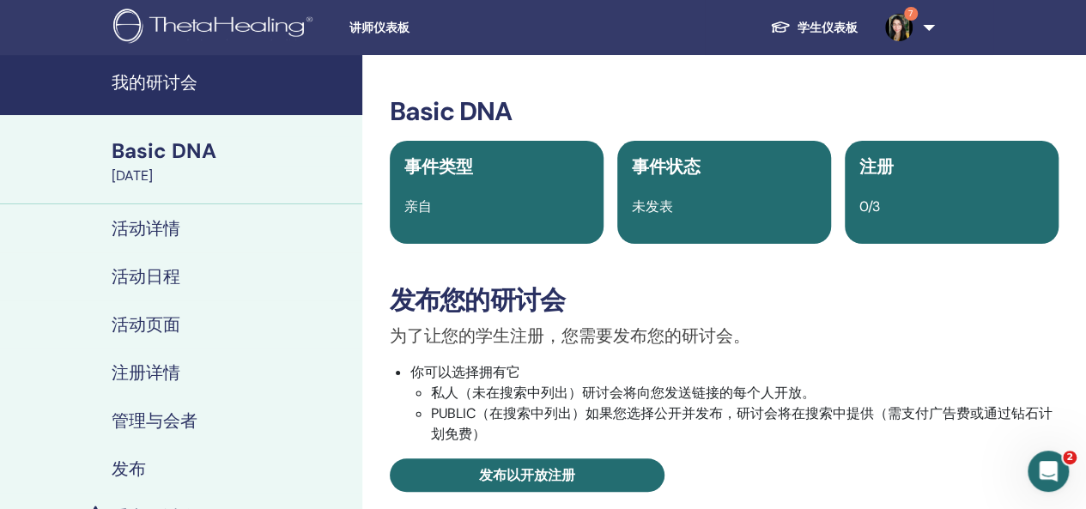
click at [142, 13] on img at bounding box center [215, 28] width 205 height 39
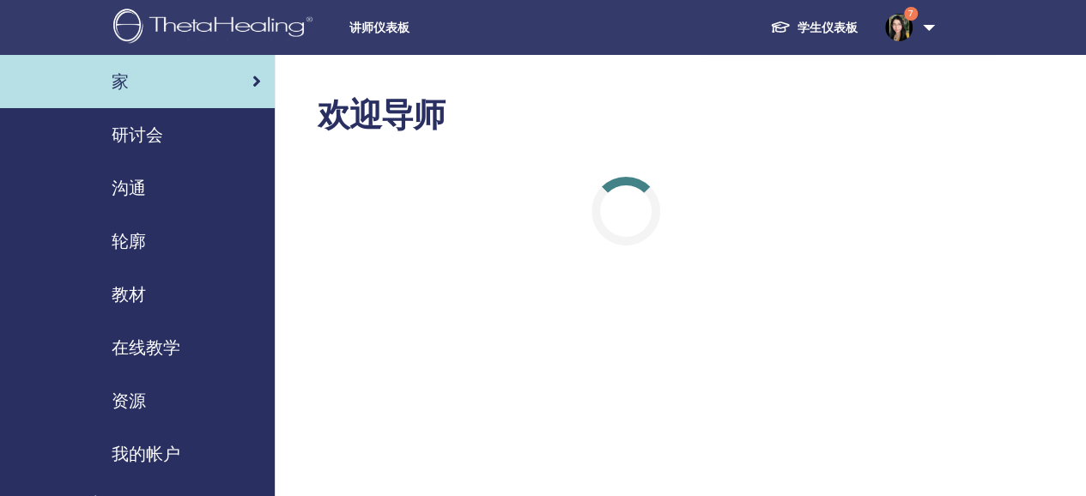
click at [168, 120] on link "研讨会" at bounding box center [137, 134] width 275 height 53
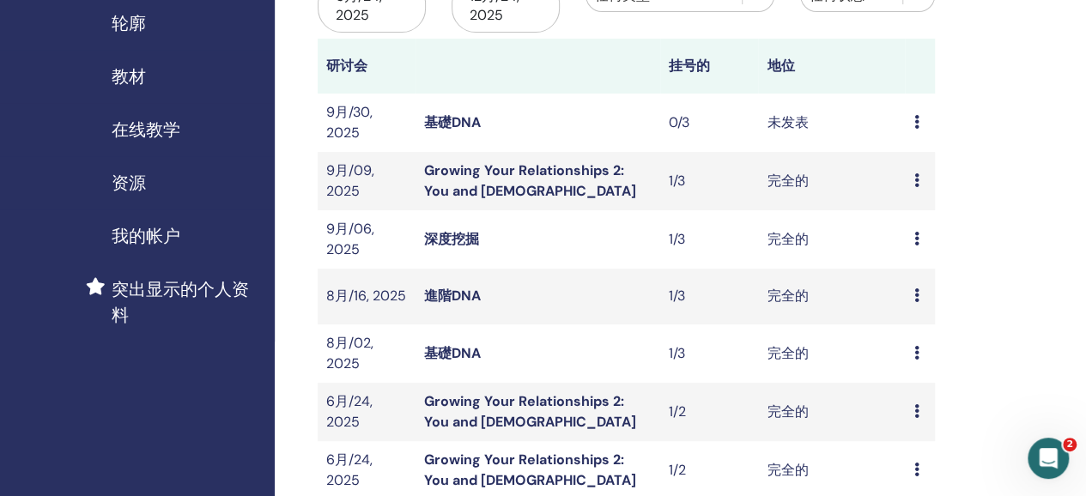
scroll to position [343, 0]
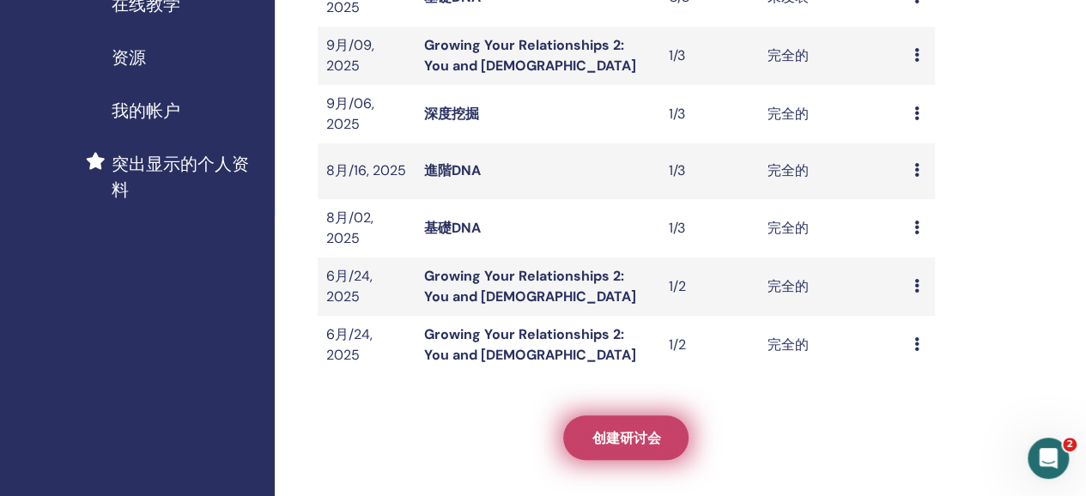
click at [655, 452] on link "创建研讨会" at bounding box center [625, 438] width 125 height 45
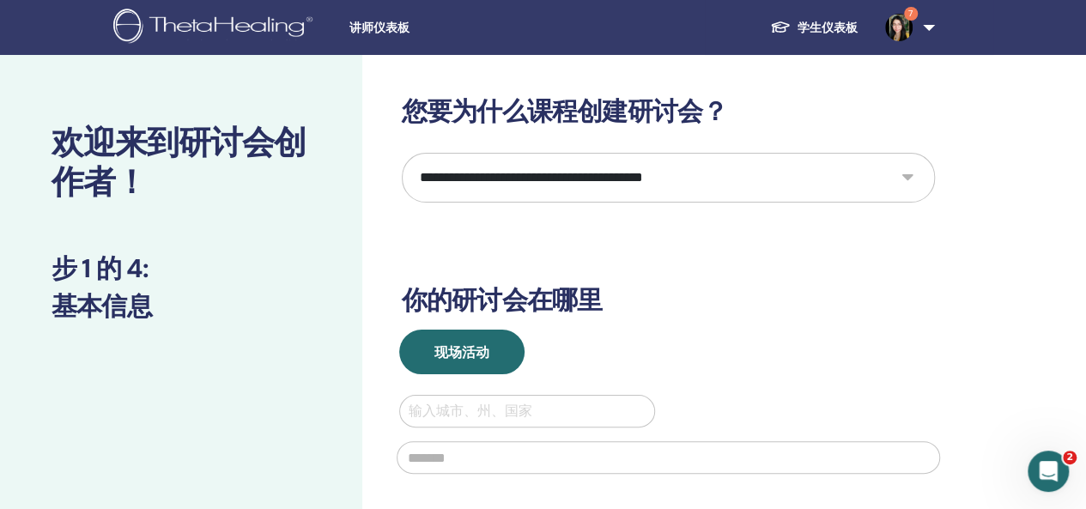
drag, startPoint x: 507, startPoint y: 159, endPoint x: 501, endPoint y: 174, distance: 16.3
click at [507, 159] on select "**********" at bounding box center [668, 178] width 533 height 50
select select "*"
click at [402, 153] on select "**********" at bounding box center [668, 178] width 533 height 50
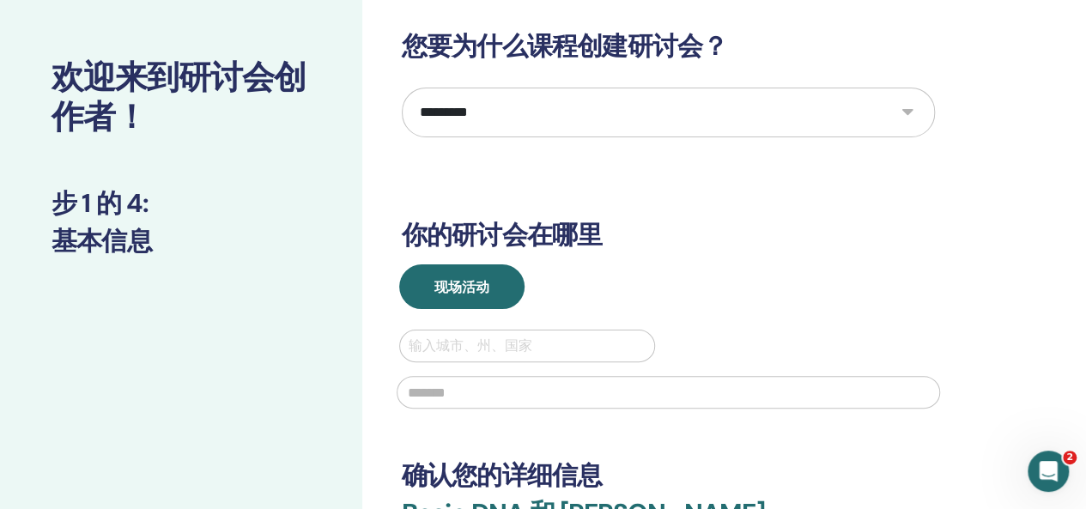
scroll to position [172, 0]
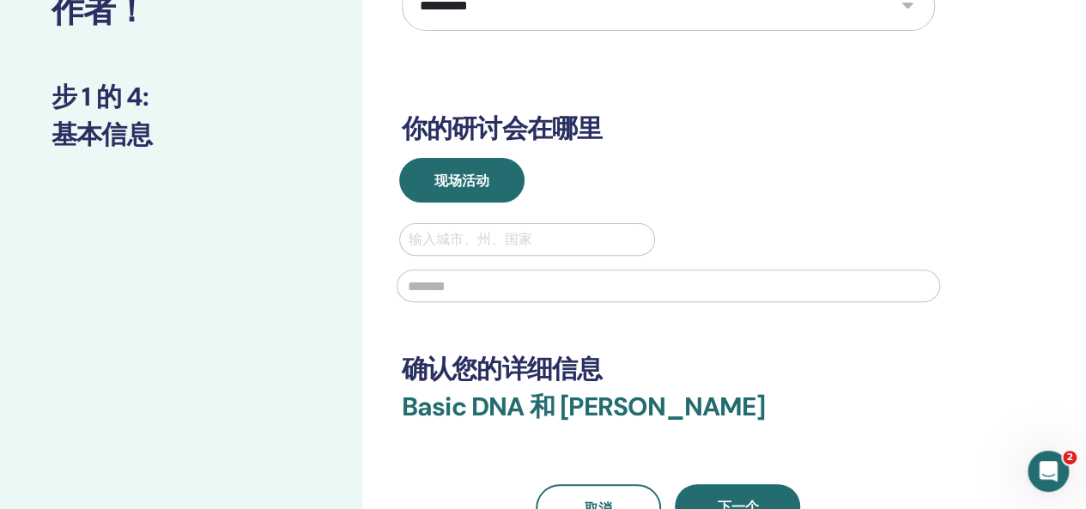
click at [479, 244] on div at bounding box center [528, 240] width 238 height 24
type input "***"
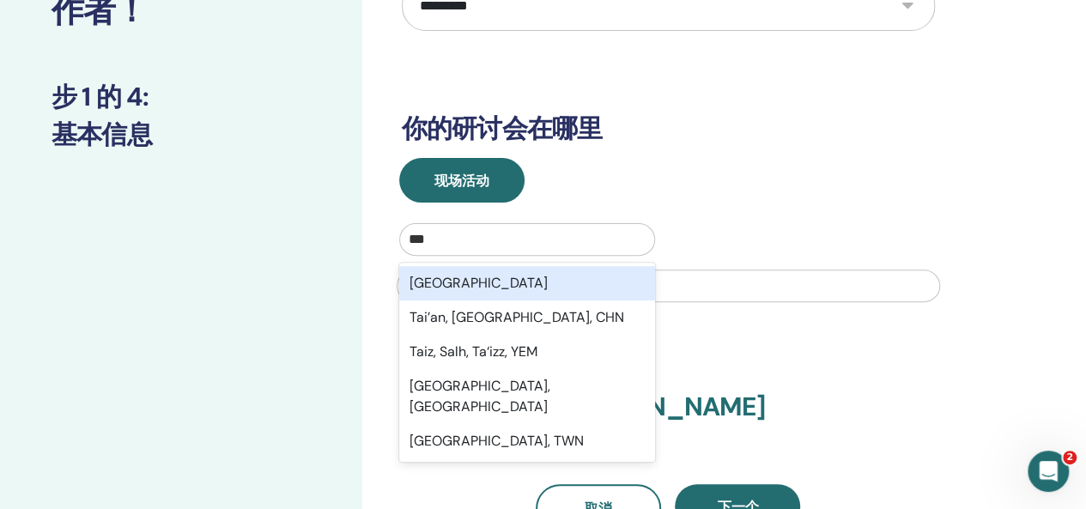
click at [466, 284] on div "Taiwan" at bounding box center [527, 283] width 257 height 34
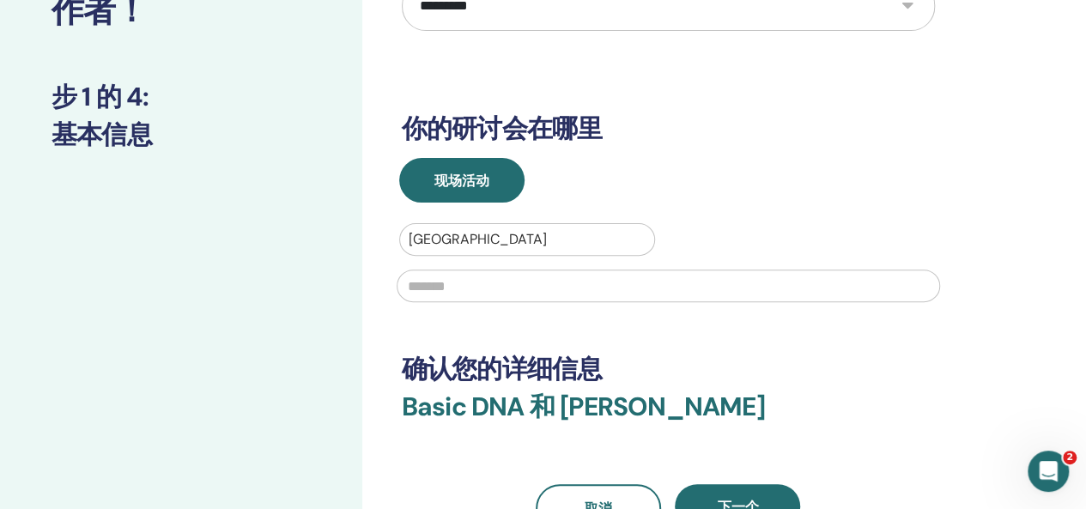
click at [455, 275] on input "text" at bounding box center [669, 286] width 544 height 33
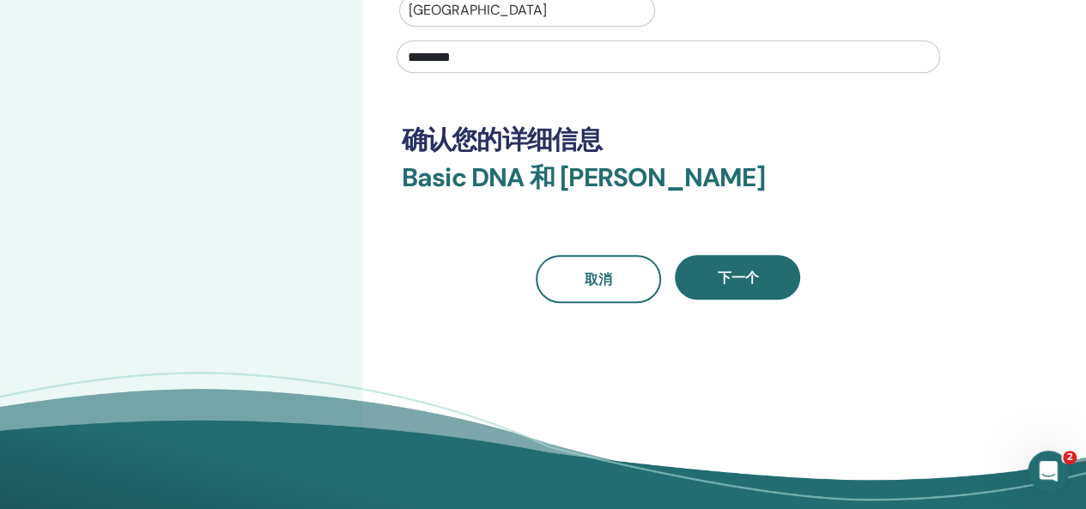
scroll to position [429, 0]
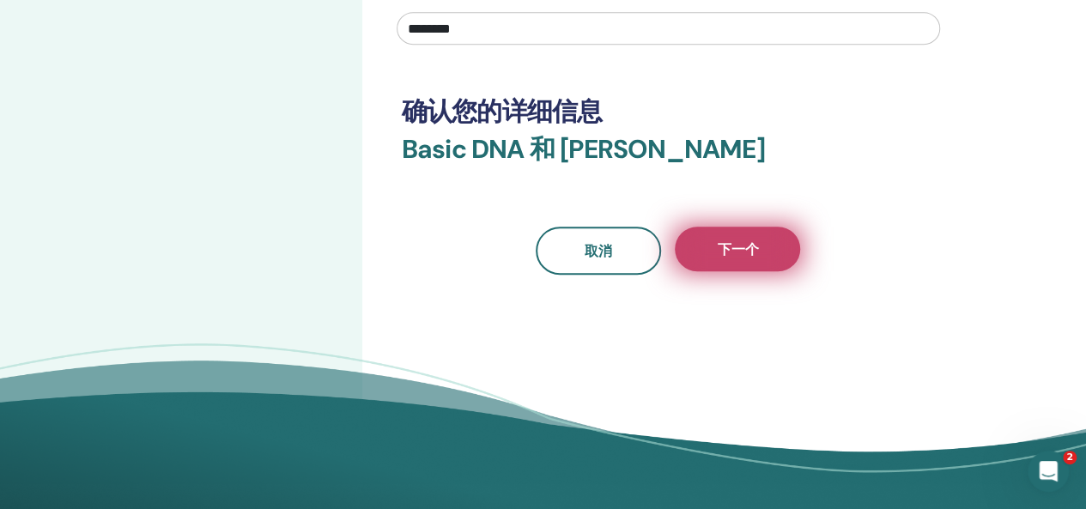
type input "********"
click at [788, 246] on button "下一个" at bounding box center [737, 249] width 125 height 45
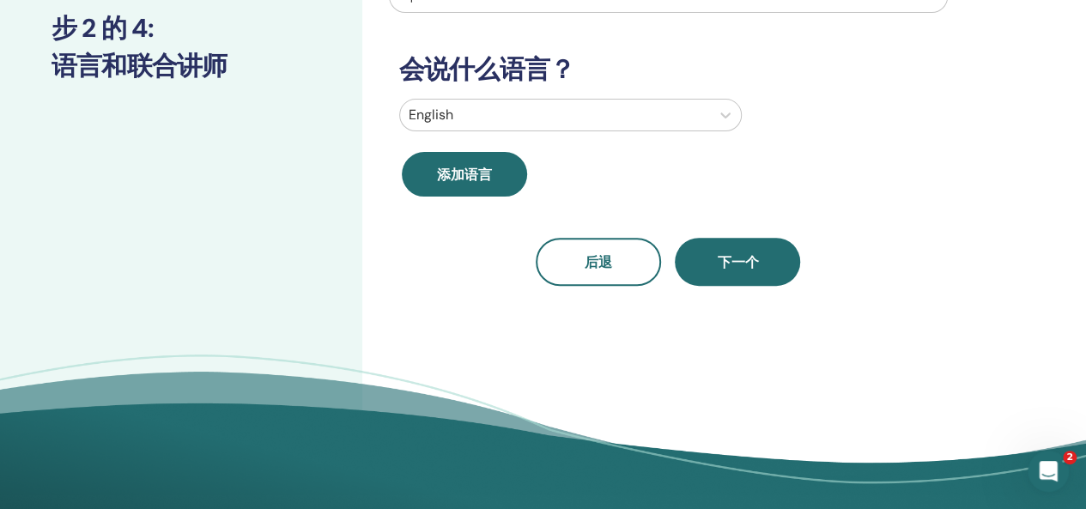
scroll to position [0, 0]
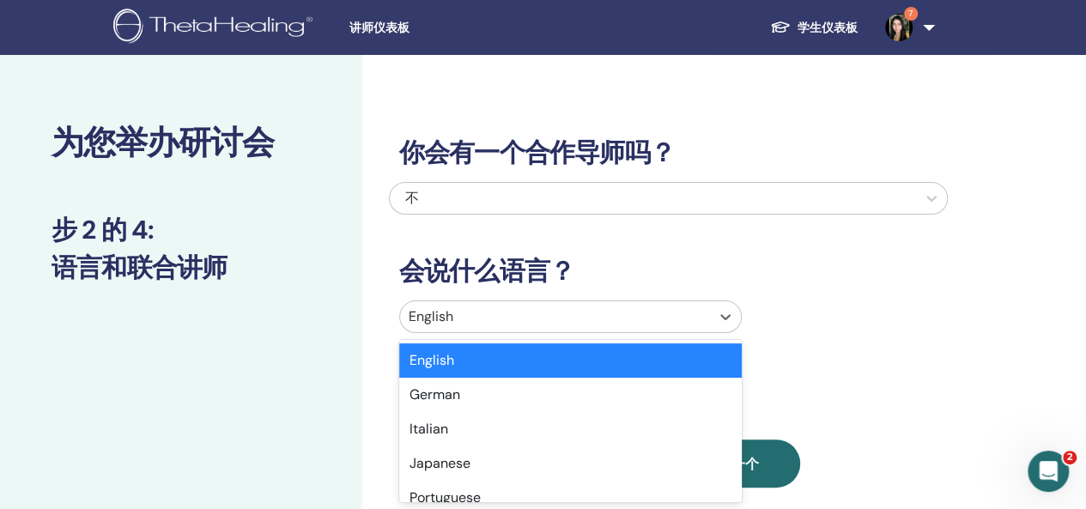
click at [491, 311] on div at bounding box center [555, 317] width 293 height 24
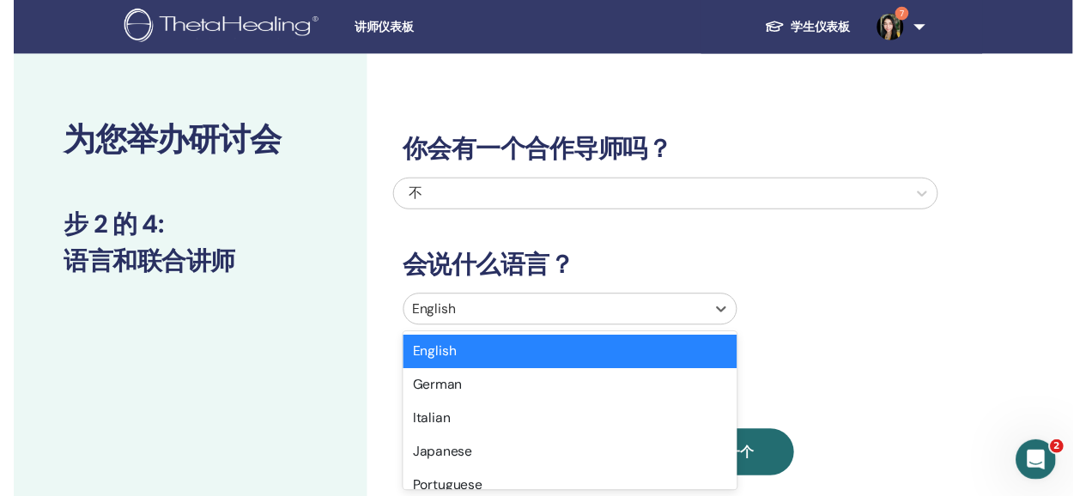
scroll to position [95, 0]
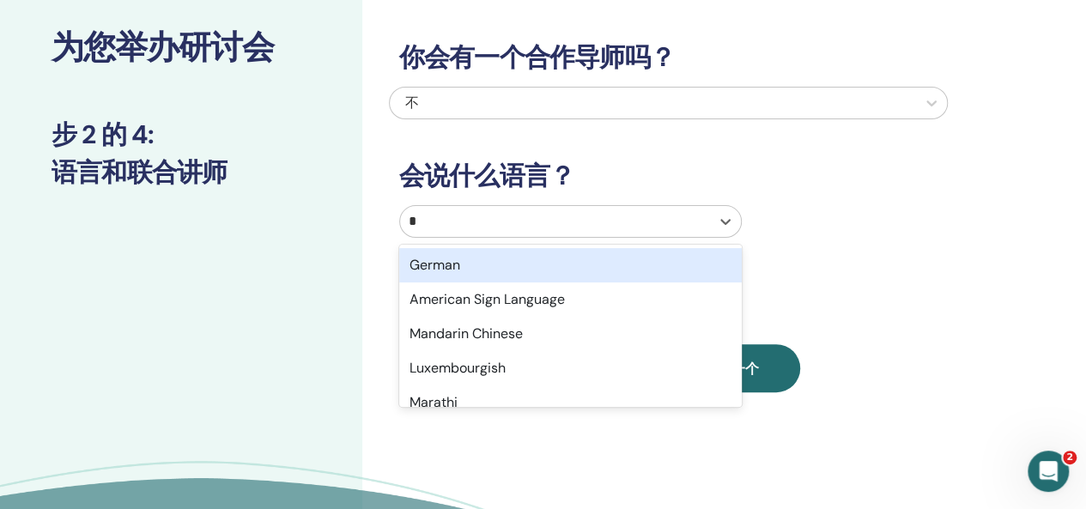
type input "**"
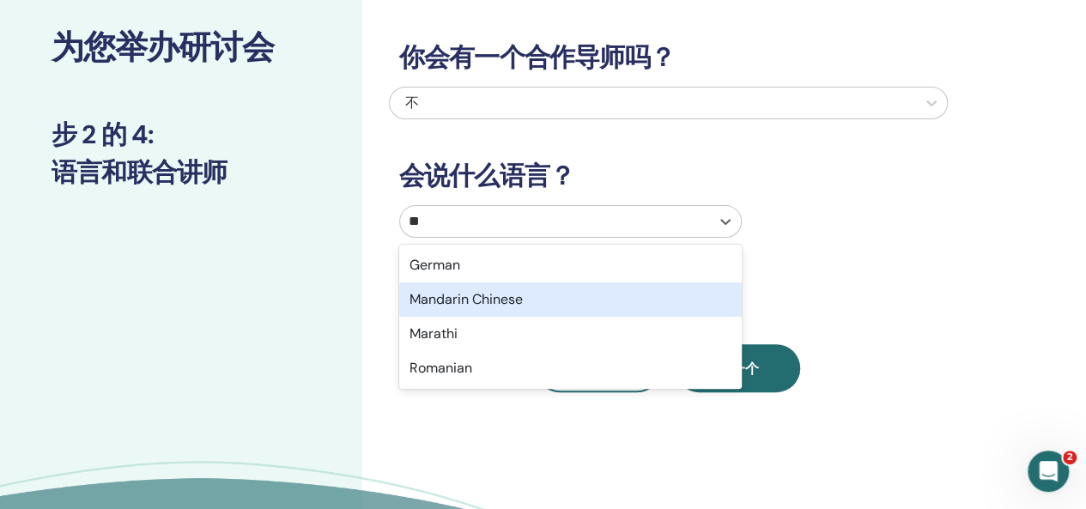
click at [495, 297] on div "Mandarin Chinese" at bounding box center [570, 299] width 343 height 34
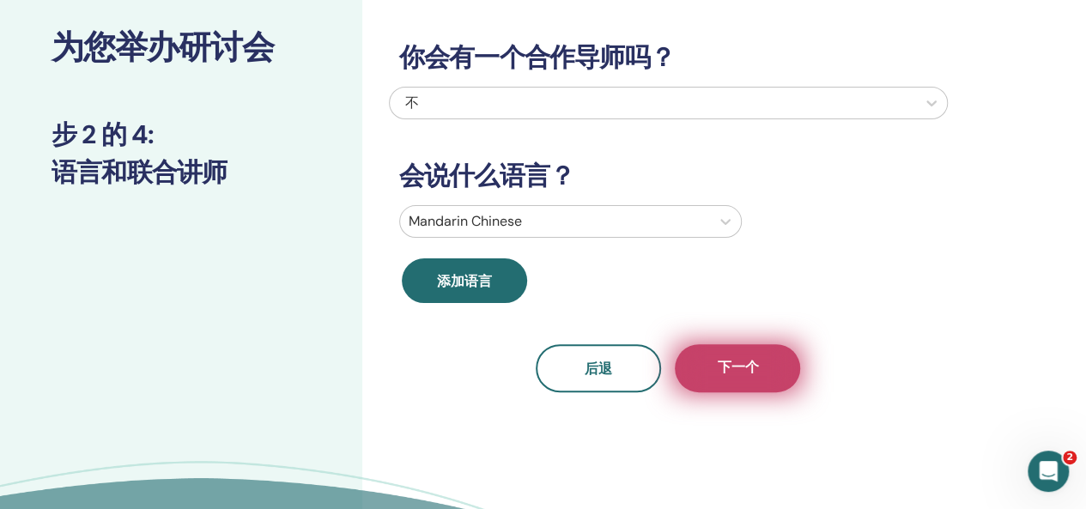
click at [726, 377] on span "下一个" at bounding box center [737, 368] width 41 height 21
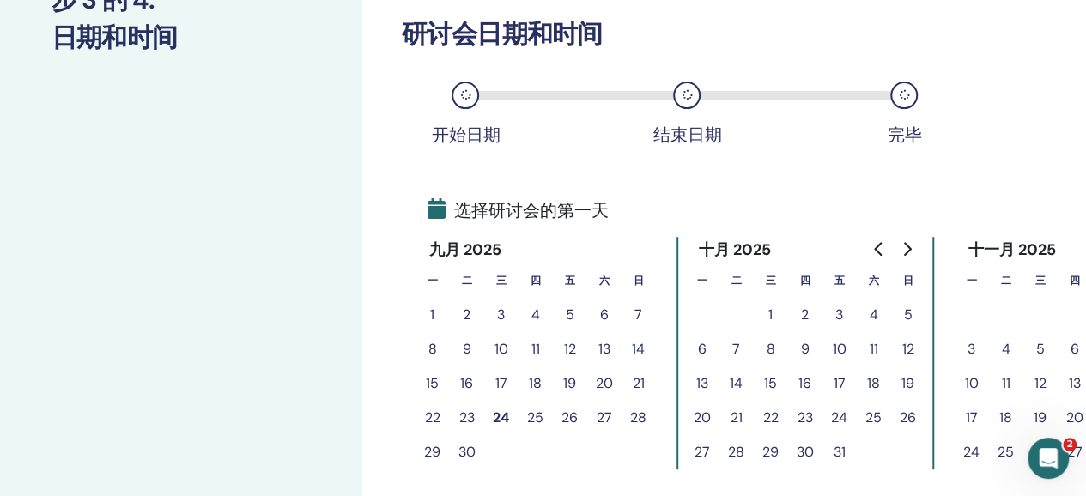
scroll to position [267, 0]
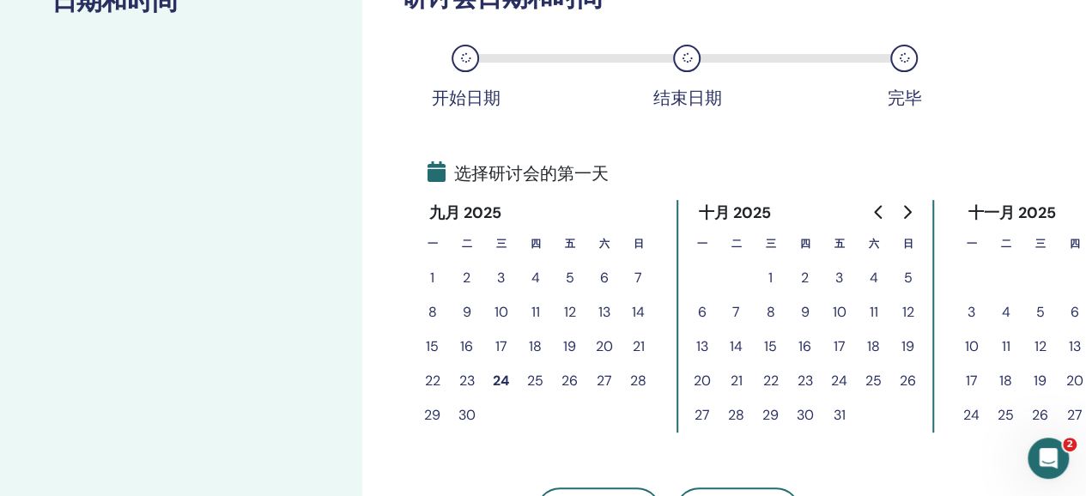
click at [471, 413] on button "30" at bounding box center [467, 415] width 34 height 34
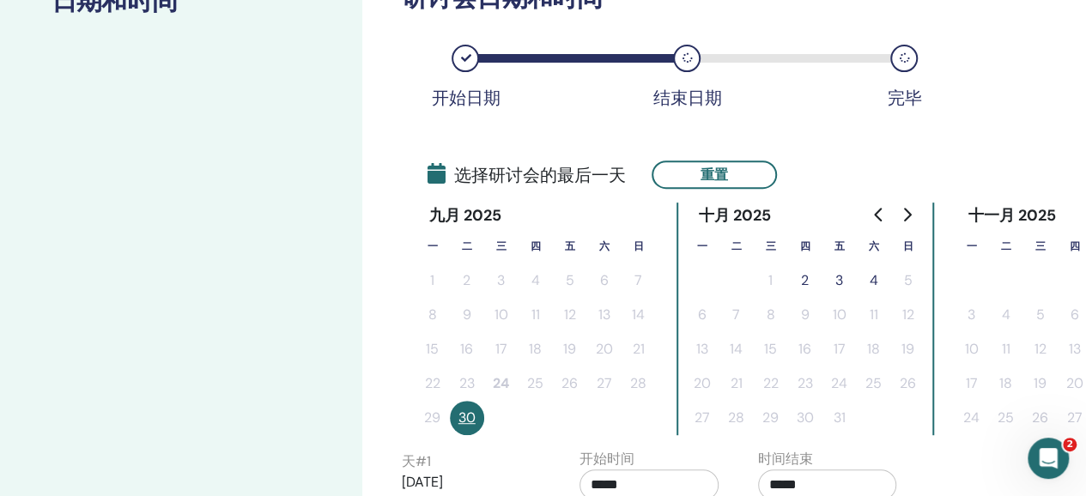
click at [841, 282] on button "3" at bounding box center [840, 281] width 34 height 34
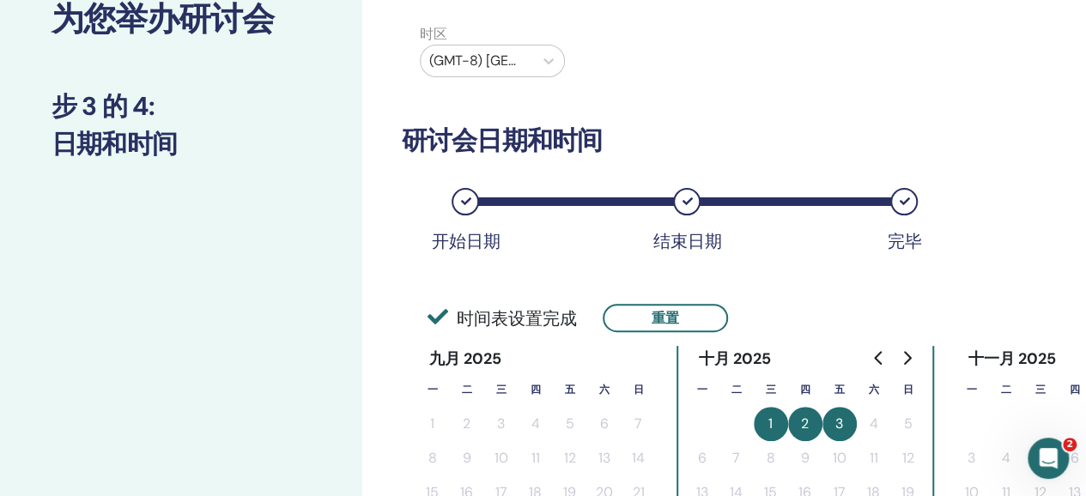
scroll to position [0, 0]
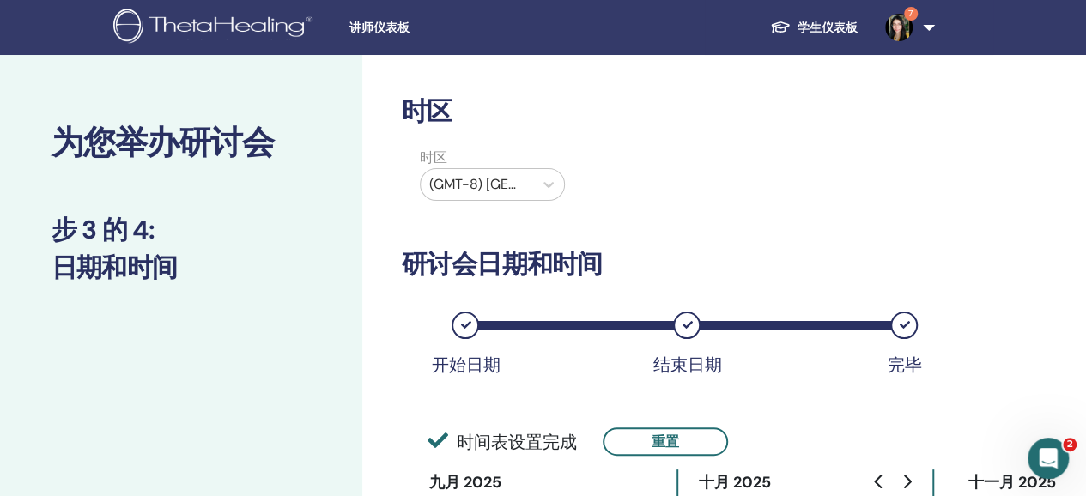
click at [504, 188] on div at bounding box center [476, 185] width 95 height 24
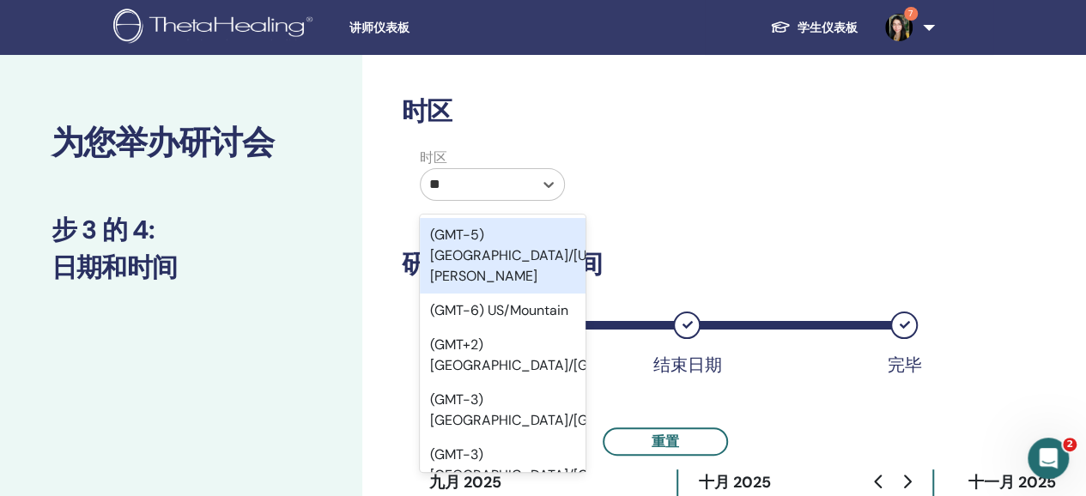
type input "***"
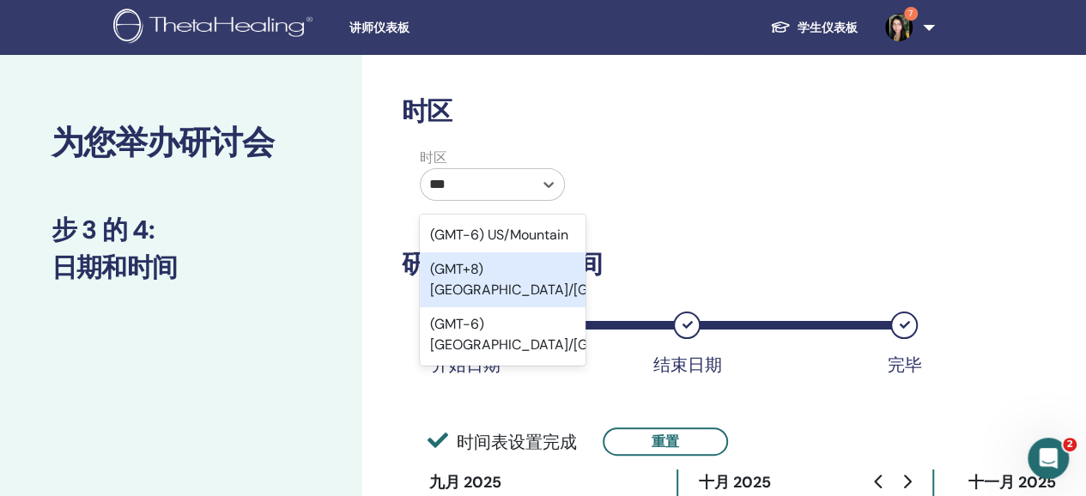
click at [524, 267] on div "(GMT+8) Asia/Taipei" at bounding box center [503, 279] width 166 height 55
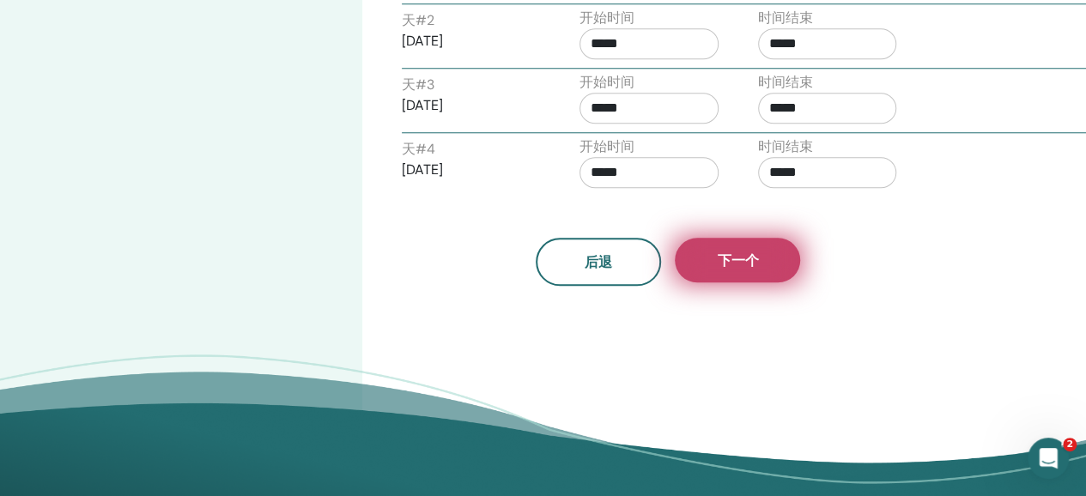
click at [795, 246] on button "下一个" at bounding box center [737, 260] width 125 height 45
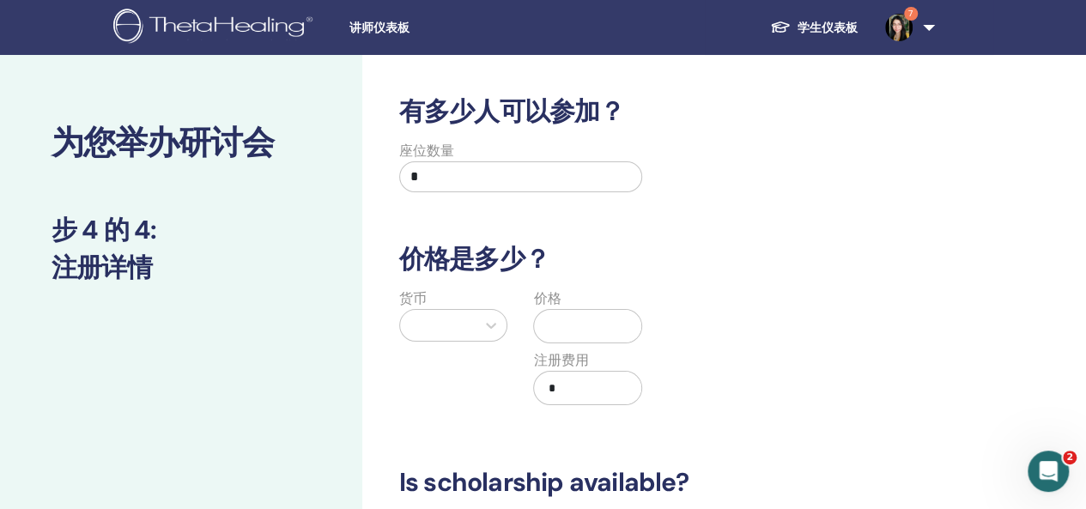
click at [519, 179] on input "*" at bounding box center [521, 176] width 244 height 31
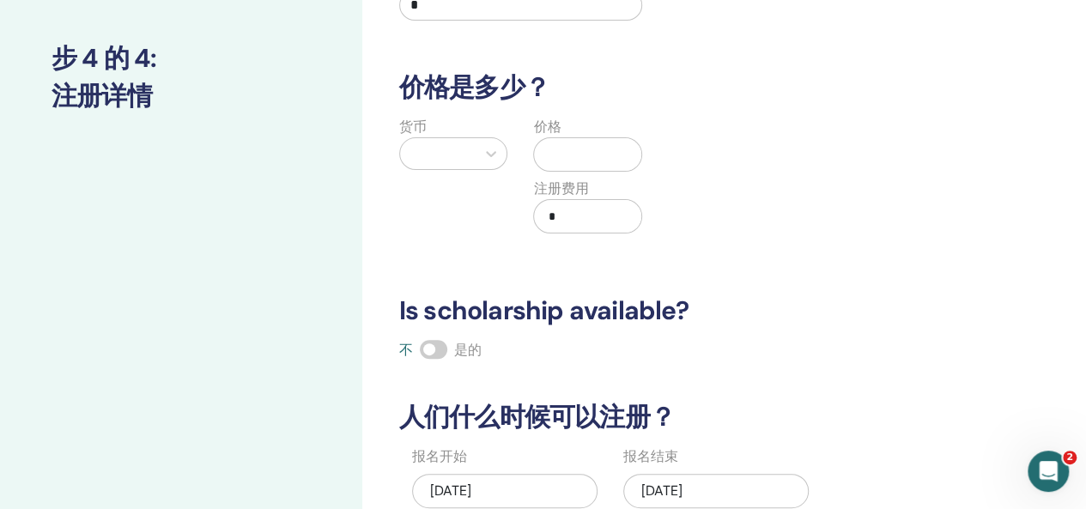
type input "*"
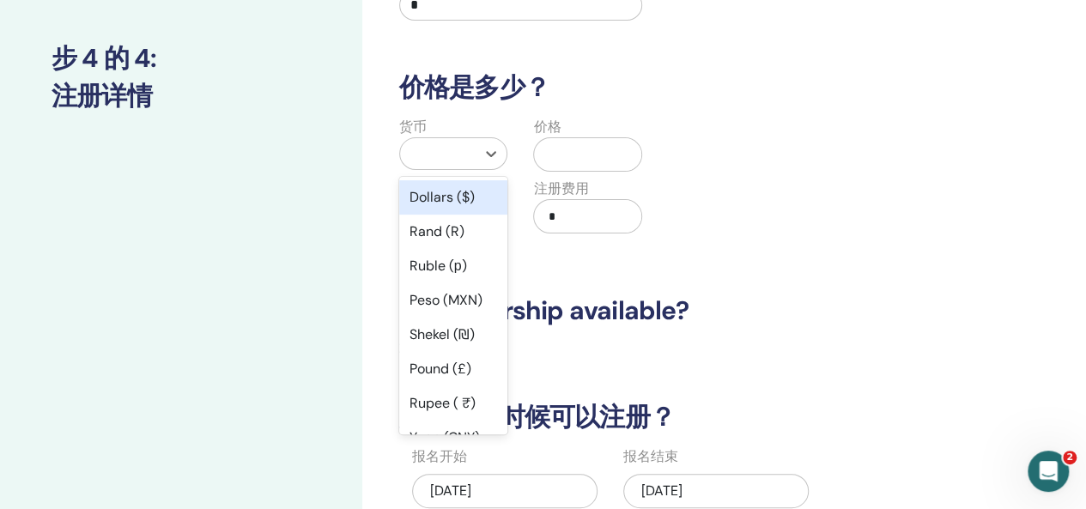
click at [468, 137] on div at bounding box center [453, 153] width 109 height 33
click at [471, 203] on div "Dollars ($)" at bounding box center [453, 197] width 109 height 34
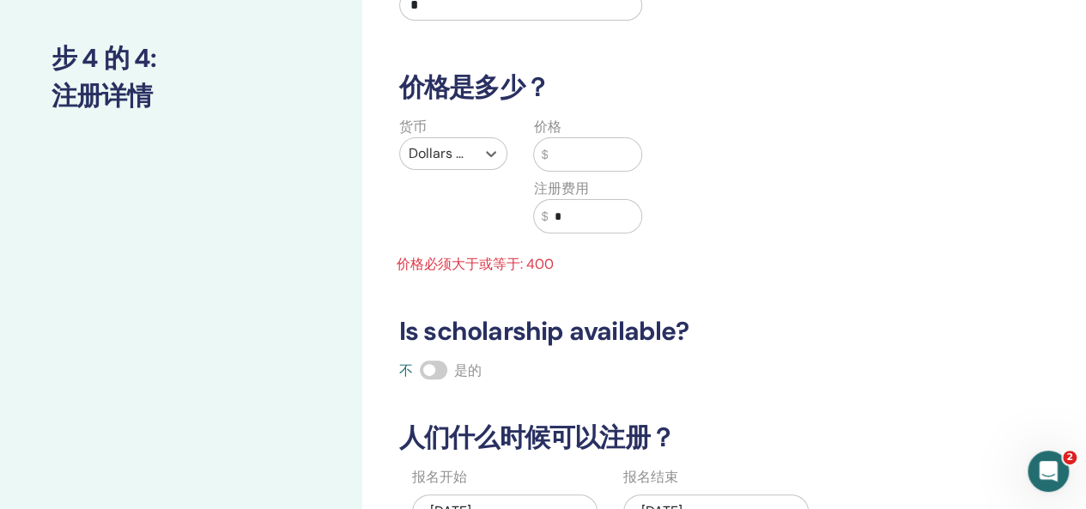
click at [551, 156] on input "text" at bounding box center [595, 154] width 94 height 33
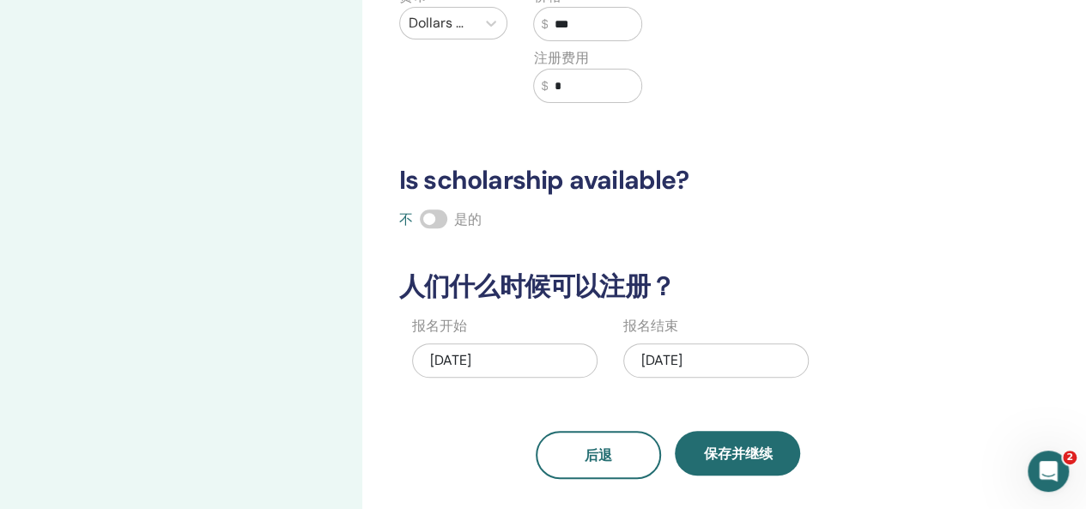
scroll to position [343, 0]
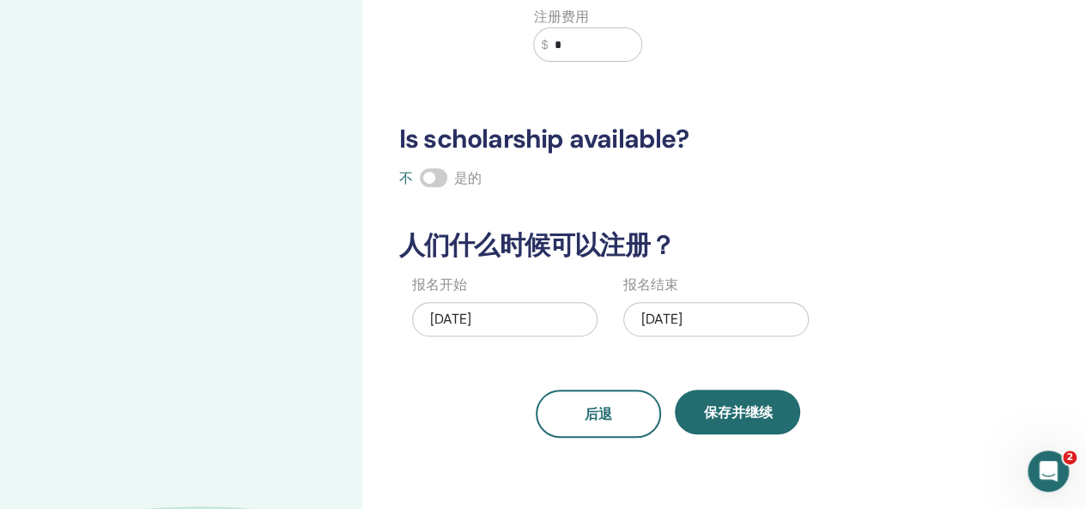
type input "***"
click at [434, 176] on span at bounding box center [433, 177] width 27 height 19
click at [484, 315] on div "09/24/2025" at bounding box center [504, 319] width 185 height 34
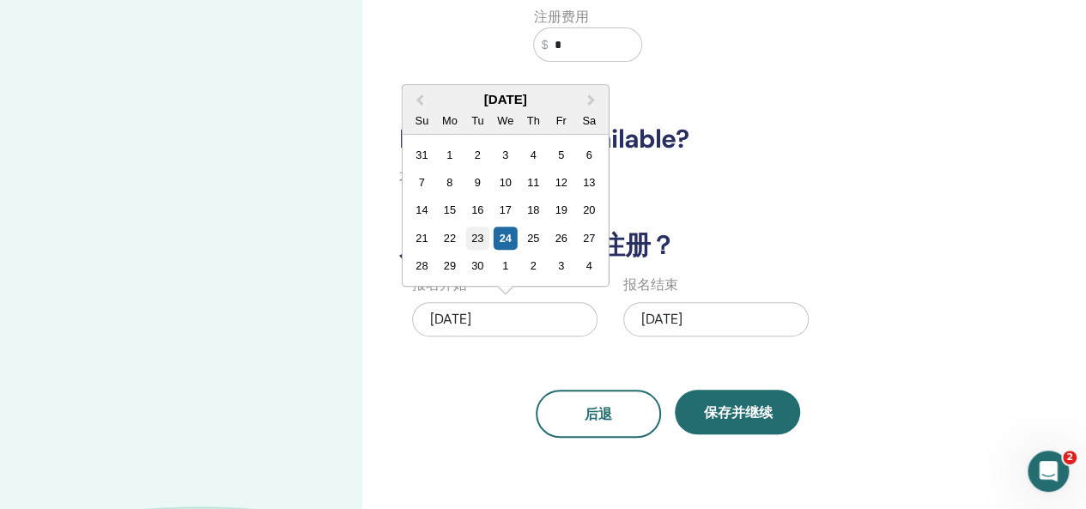
click at [483, 237] on div "23" at bounding box center [476, 238] width 23 height 23
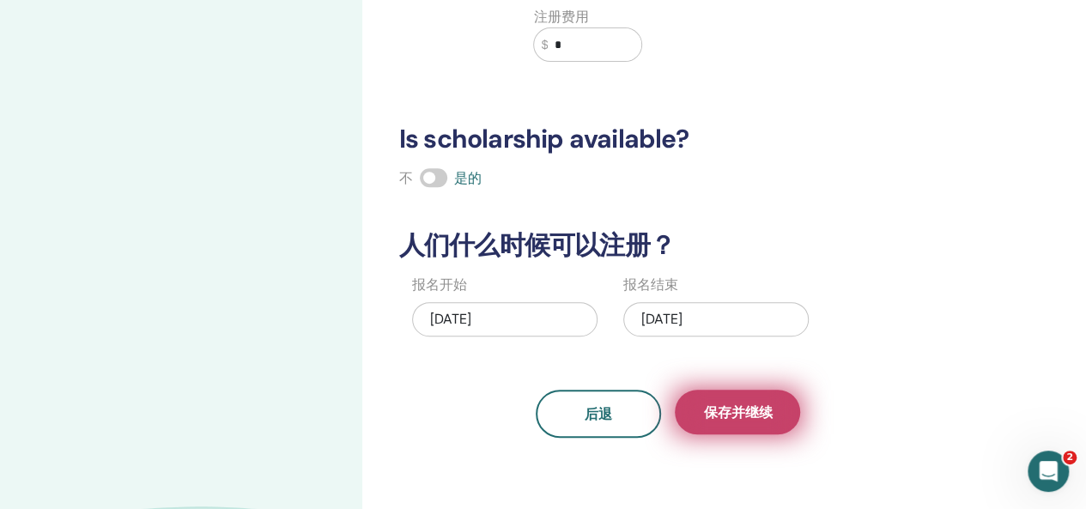
click at [737, 405] on span "保存并继续" at bounding box center [737, 413] width 69 height 18
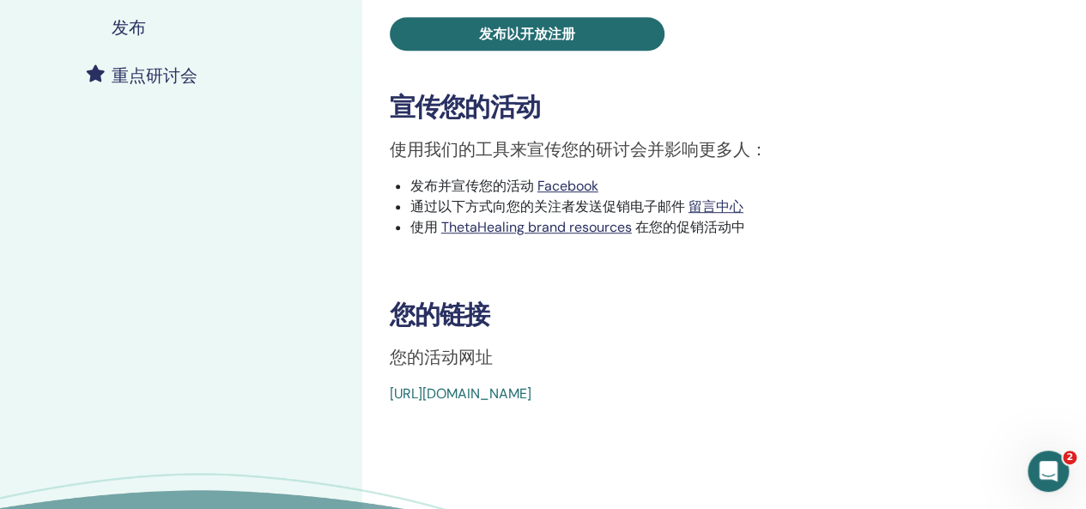
scroll to position [172, 0]
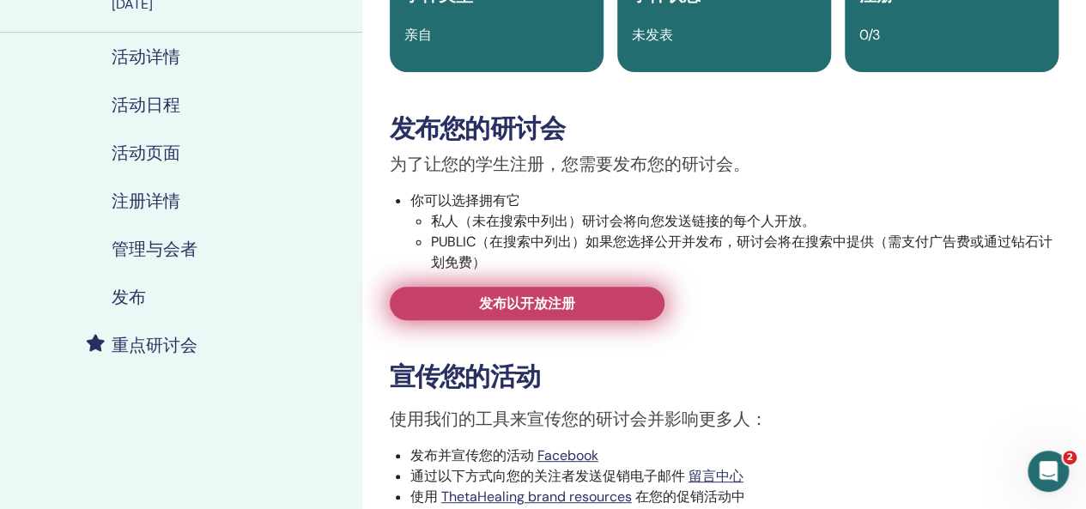
click at [587, 295] on link "发布以开放注册" at bounding box center [527, 303] width 275 height 33
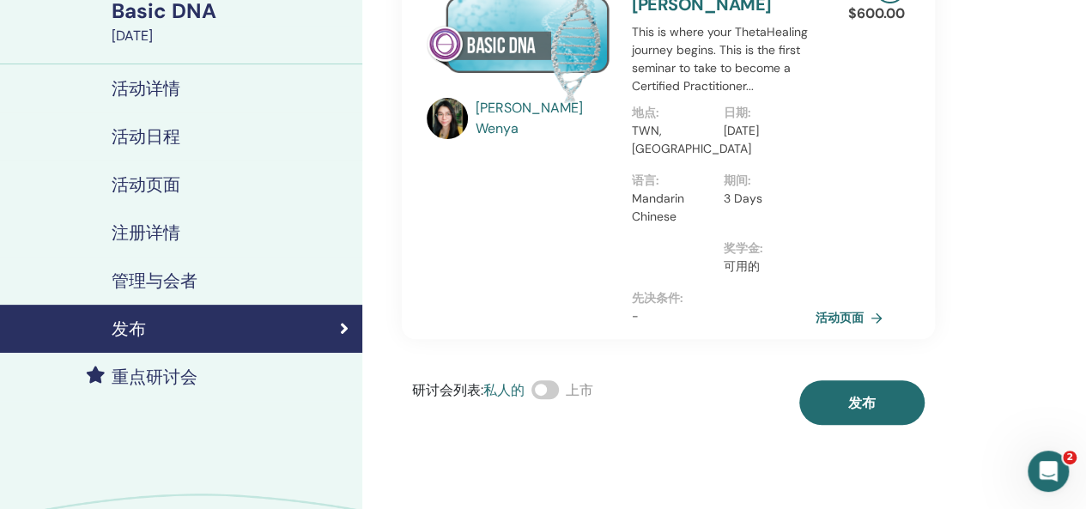
scroll to position [258, 0]
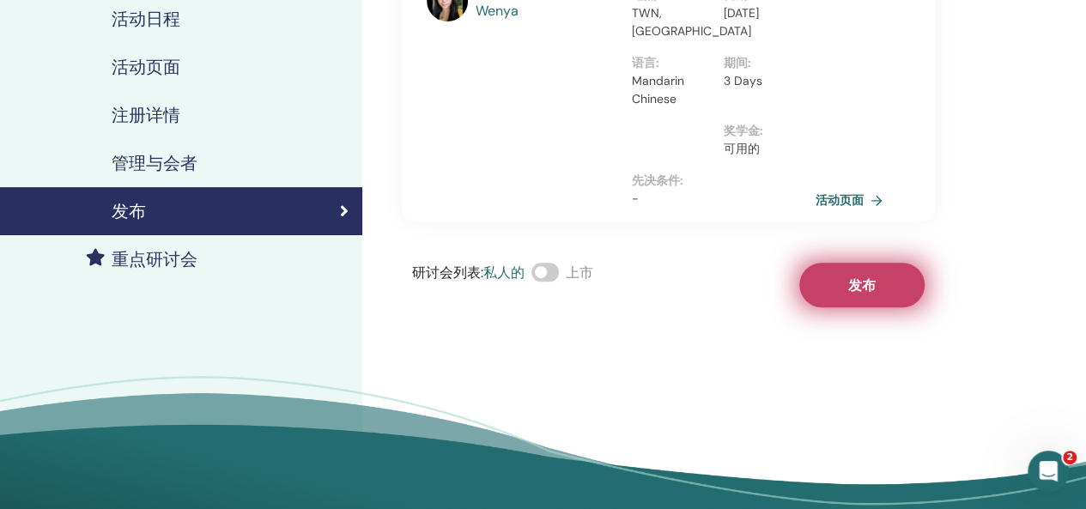
click at [862, 272] on button "发布" at bounding box center [861, 285] width 125 height 45
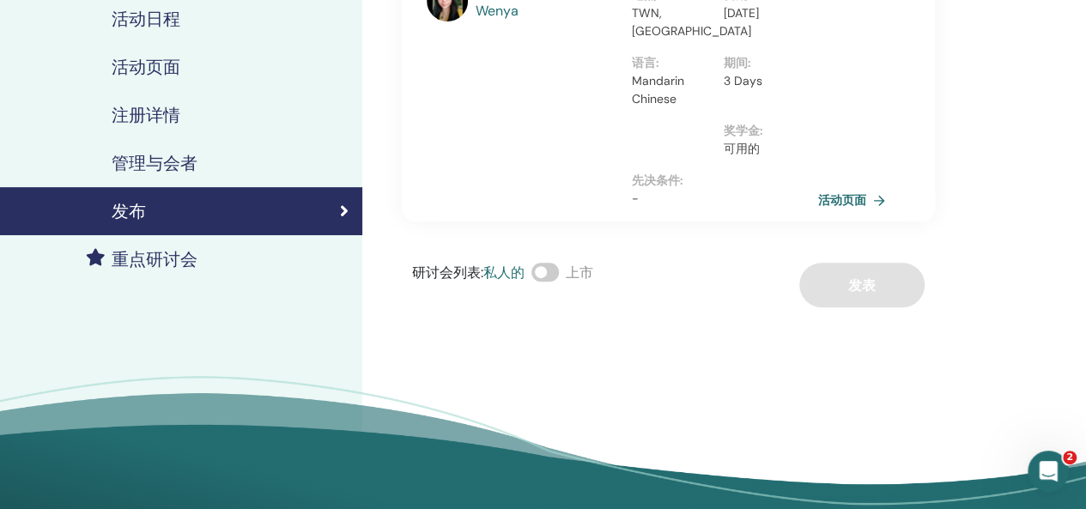
click at [859, 193] on link "活动页面" at bounding box center [855, 200] width 74 height 26
